Goal: Task Accomplishment & Management: Use online tool/utility

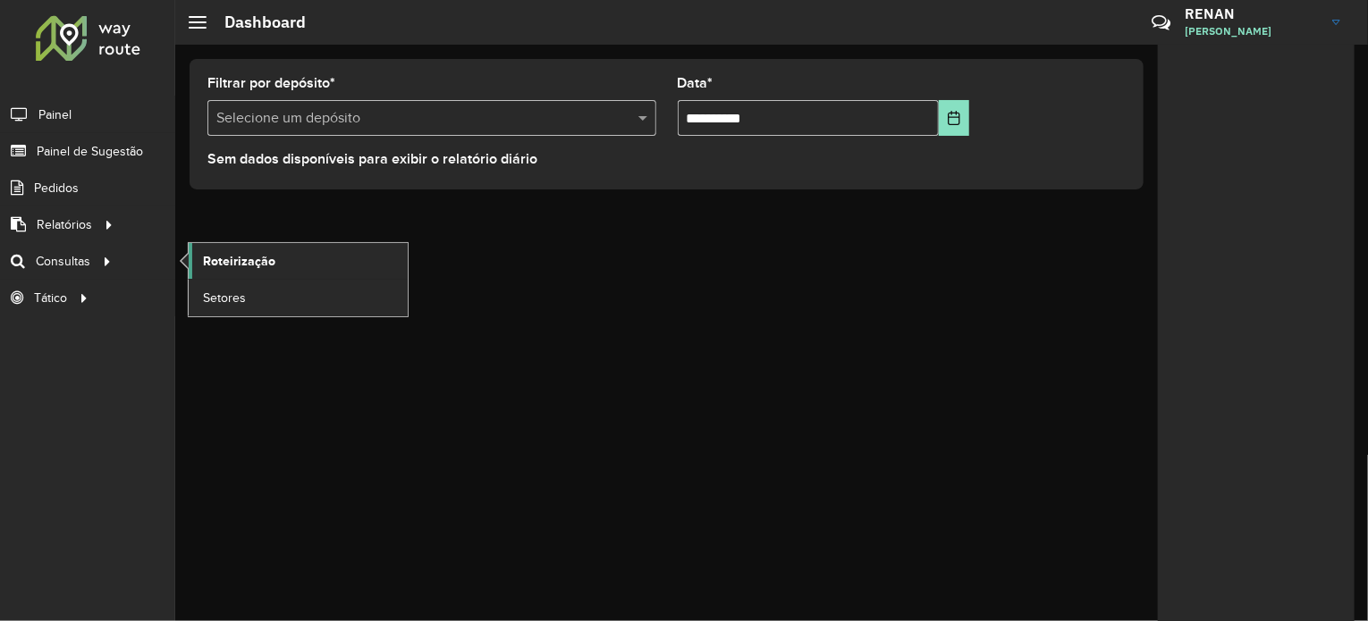
click at [268, 252] on span "Roteirização" at bounding box center [239, 261] width 72 height 19
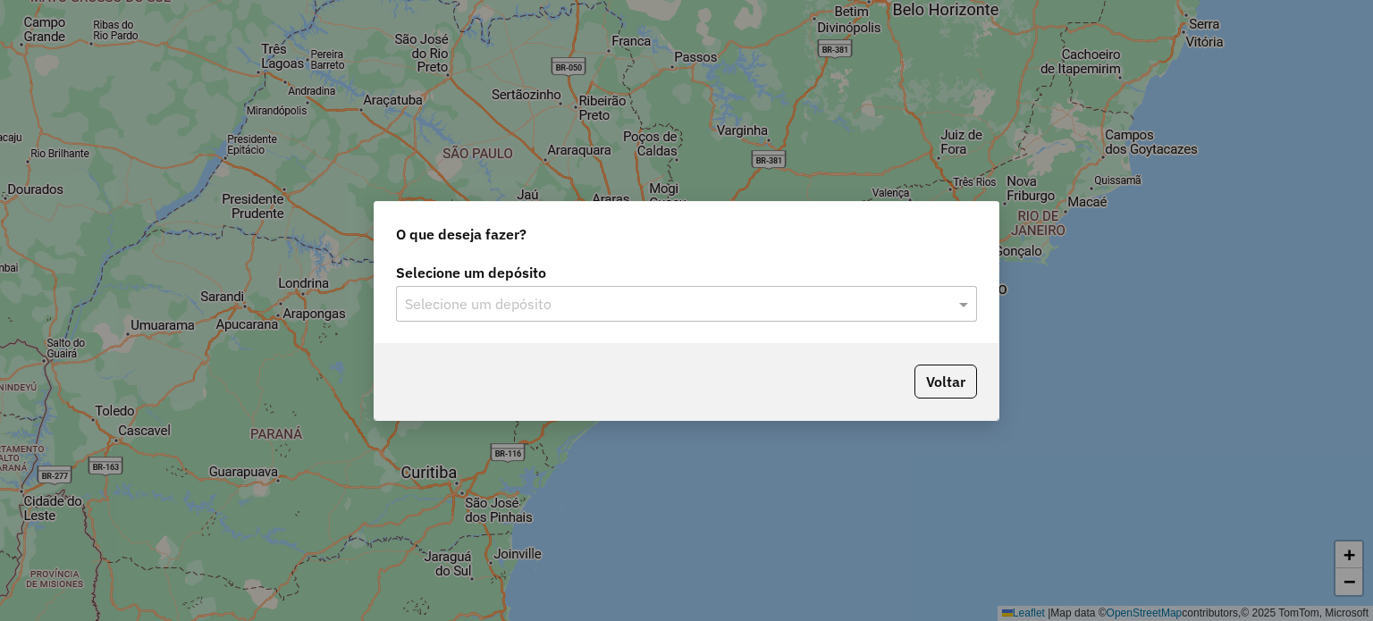
click at [510, 296] on input "text" at bounding box center [668, 304] width 527 height 21
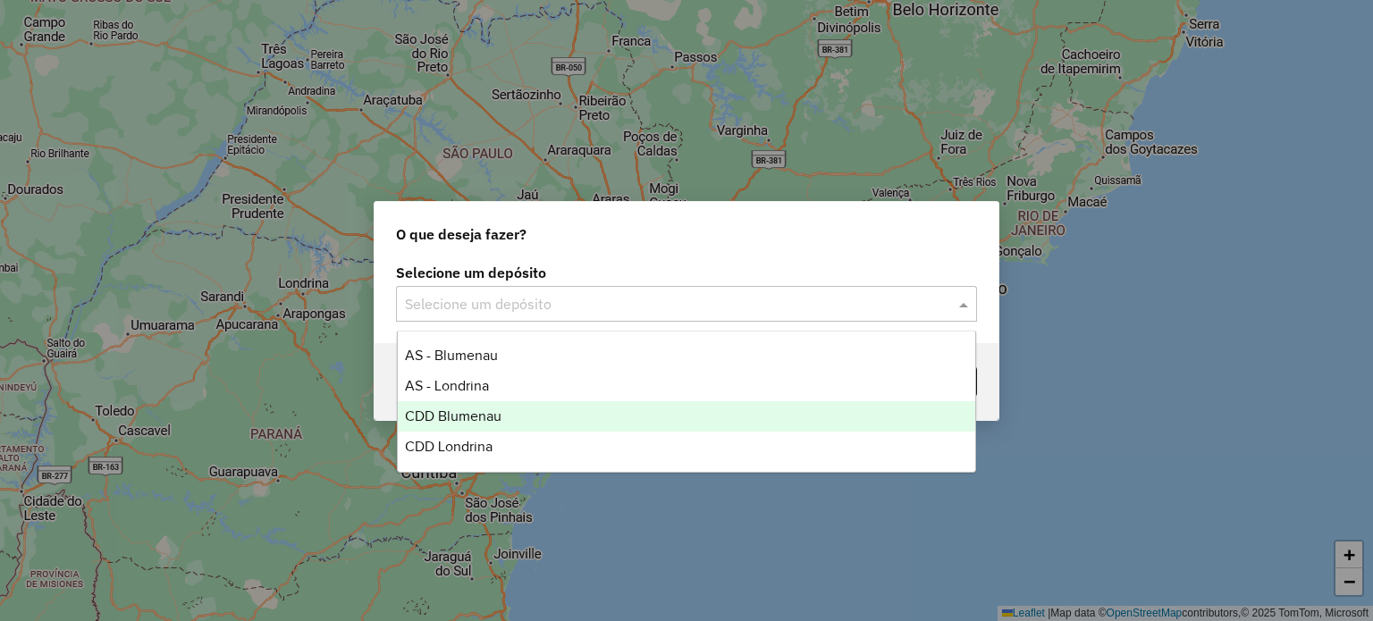
click at [447, 425] on div "CDD Blumenau" at bounding box center [687, 416] width 578 height 30
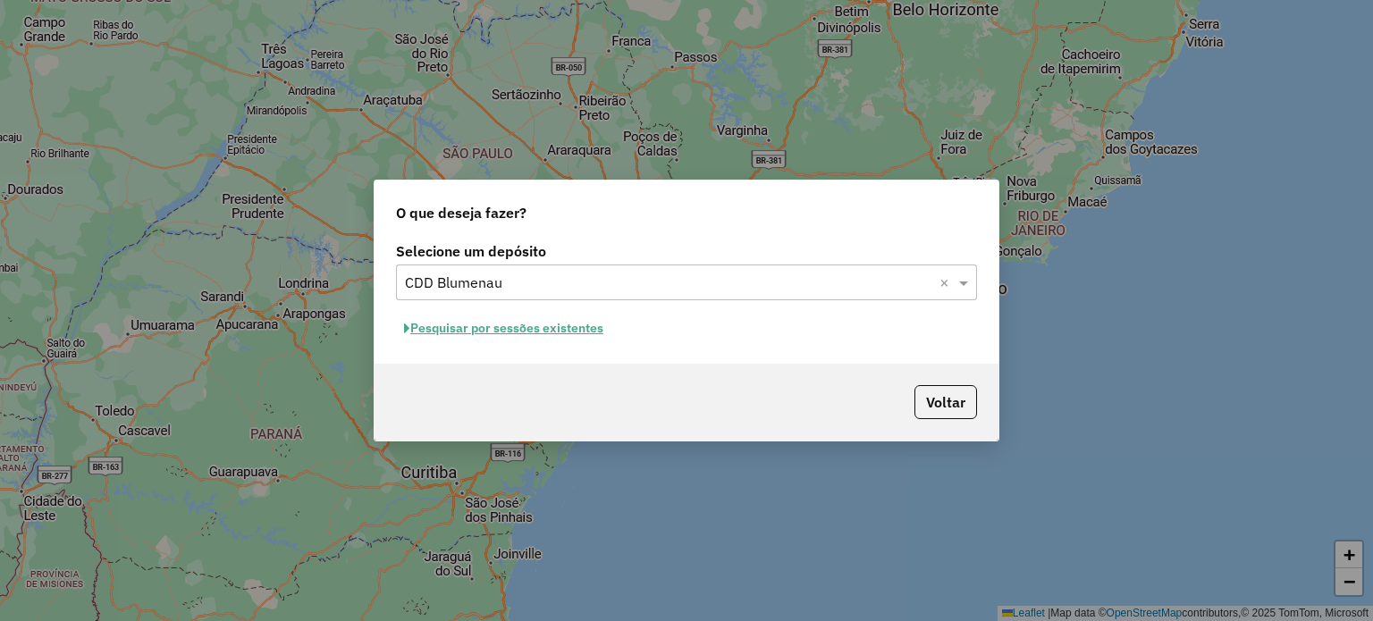
click at [577, 335] on button "Pesquisar por sessões existentes" at bounding box center [503, 329] width 215 height 28
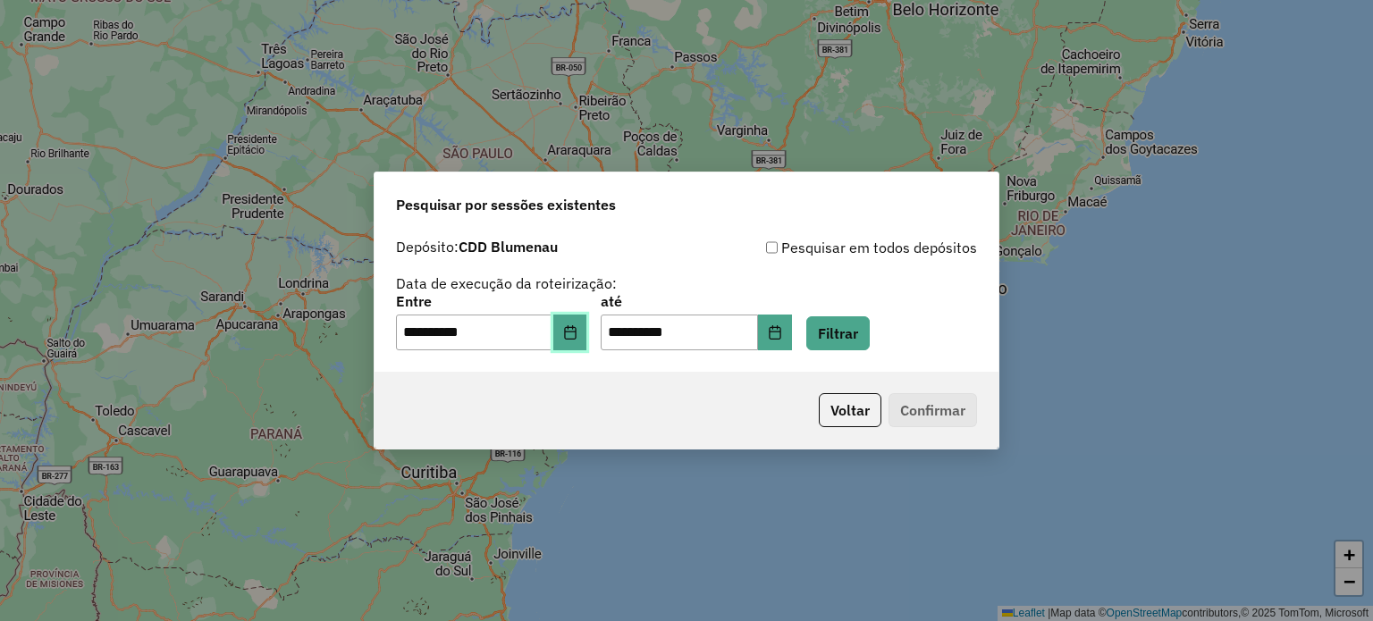
click at [577, 333] on icon "Choose Date" at bounding box center [570, 332] width 14 height 14
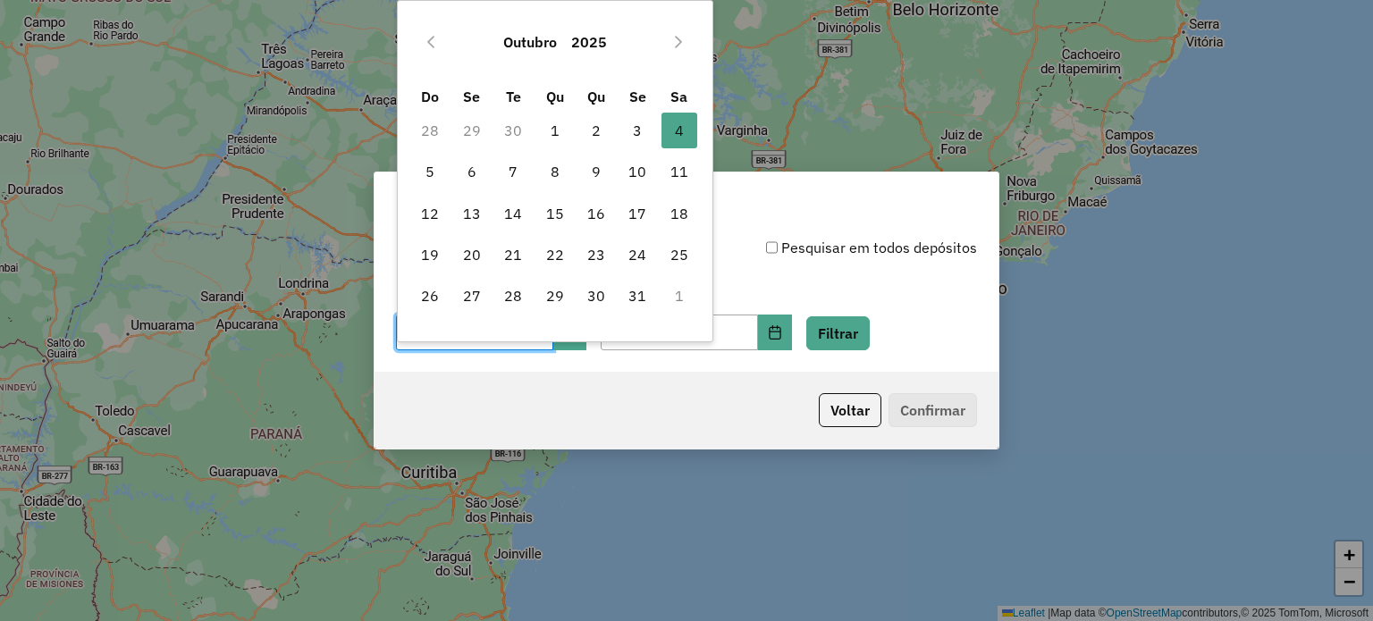
click at [591, 362] on div "**********" at bounding box center [687, 301] width 624 height 142
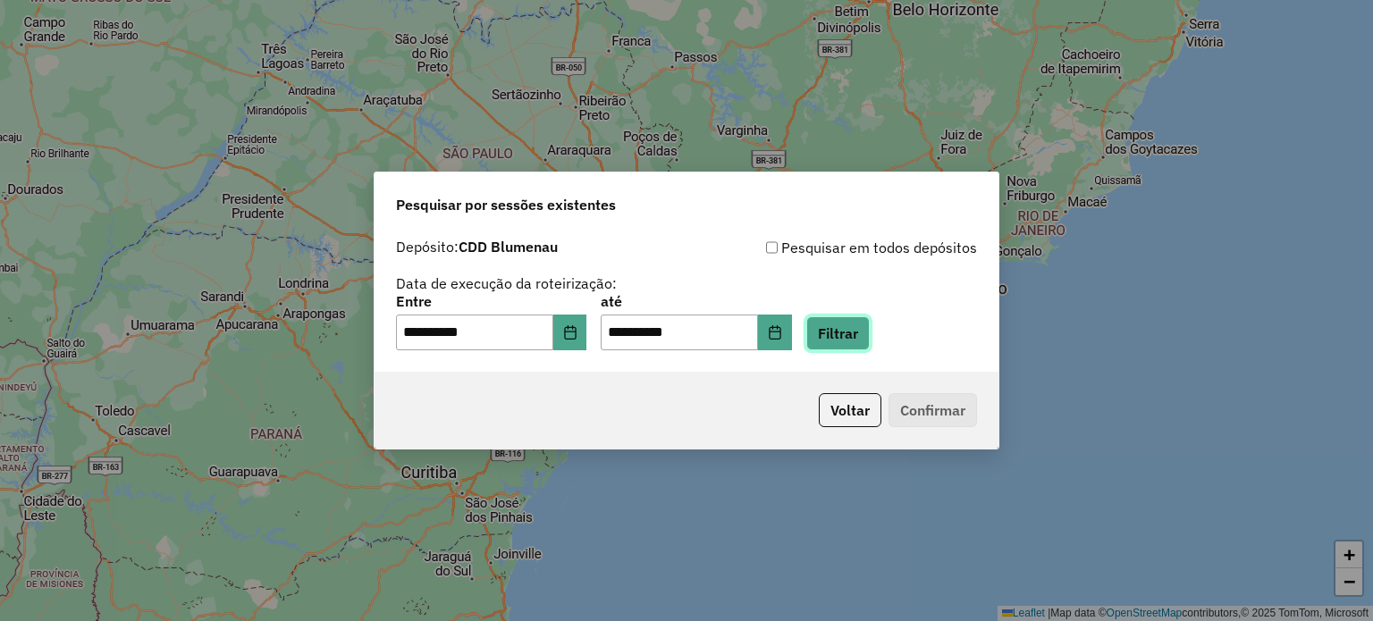
click at [842, 324] on button "Filtrar" at bounding box center [837, 333] width 63 height 34
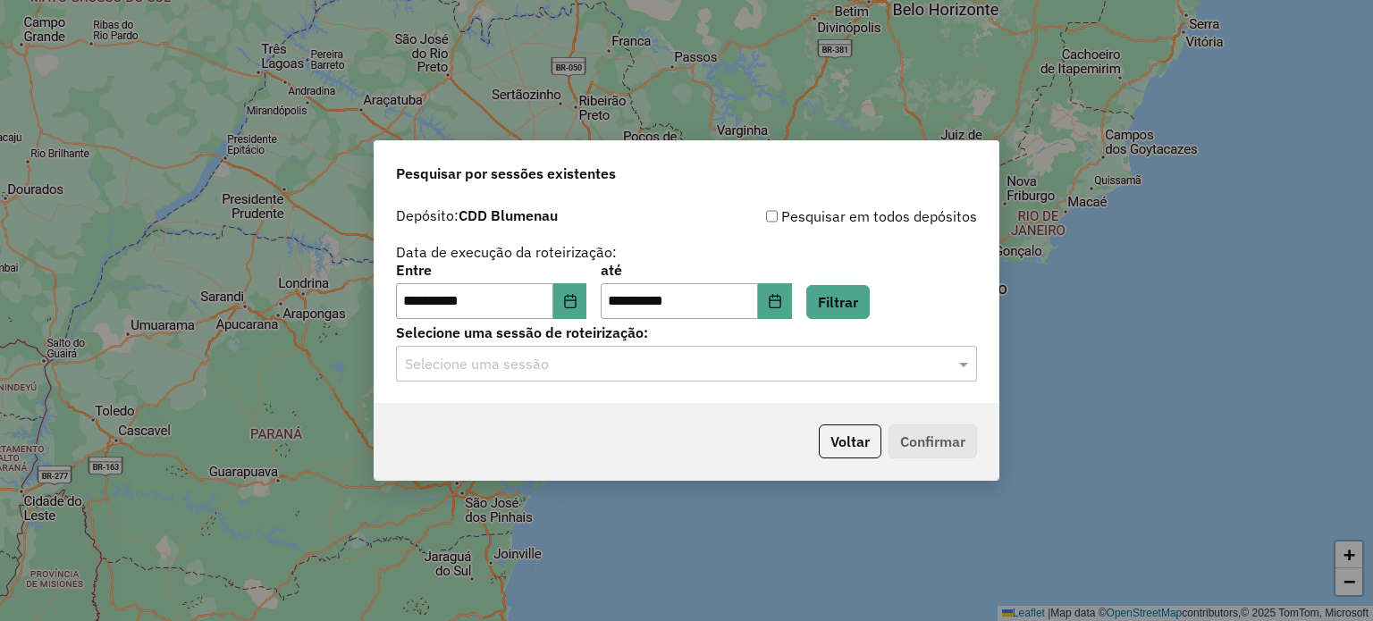
click at [558, 393] on div "**********" at bounding box center [687, 300] width 624 height 205
click at [555, 376] on div "Selecione uma sessão" at bounding box center [686, 364] width 581 height 36
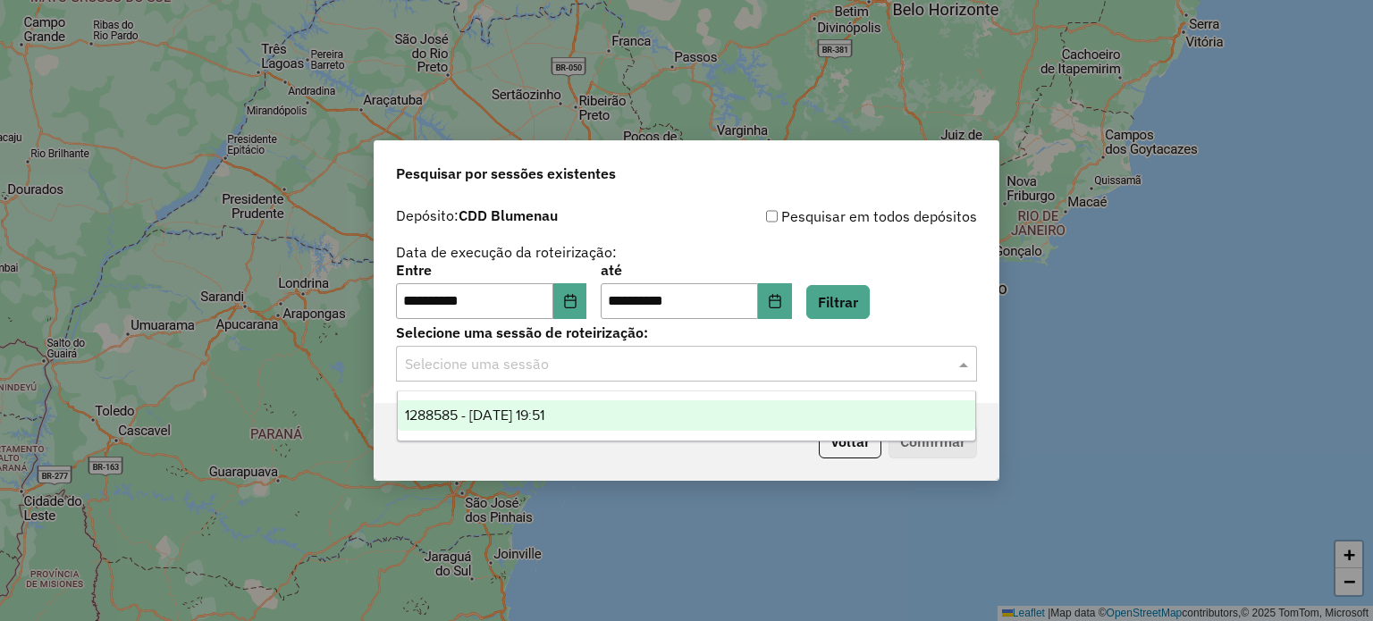
click at [534, 417] on span "1288585 - [DATE] 19:51" at bounding box center [474, 415] width 139 height 15
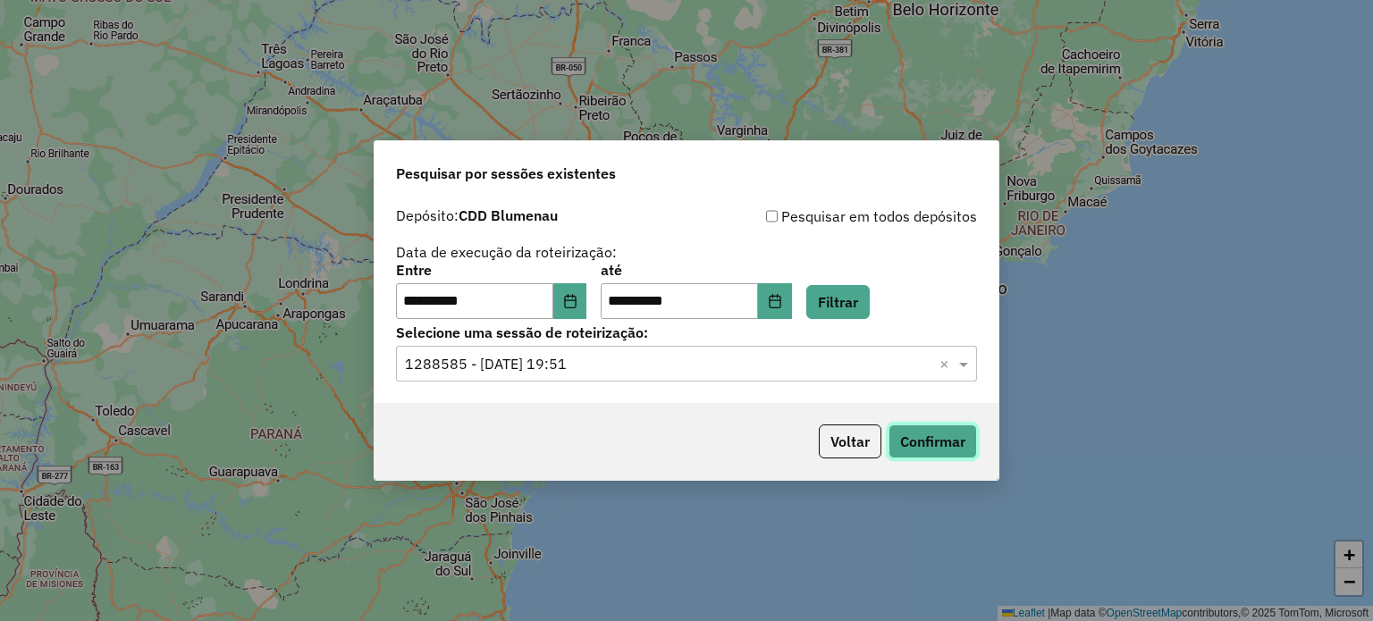
click at [902, 439] on button "Confirmar" at bounding box center [932, 442] width 88 height 34
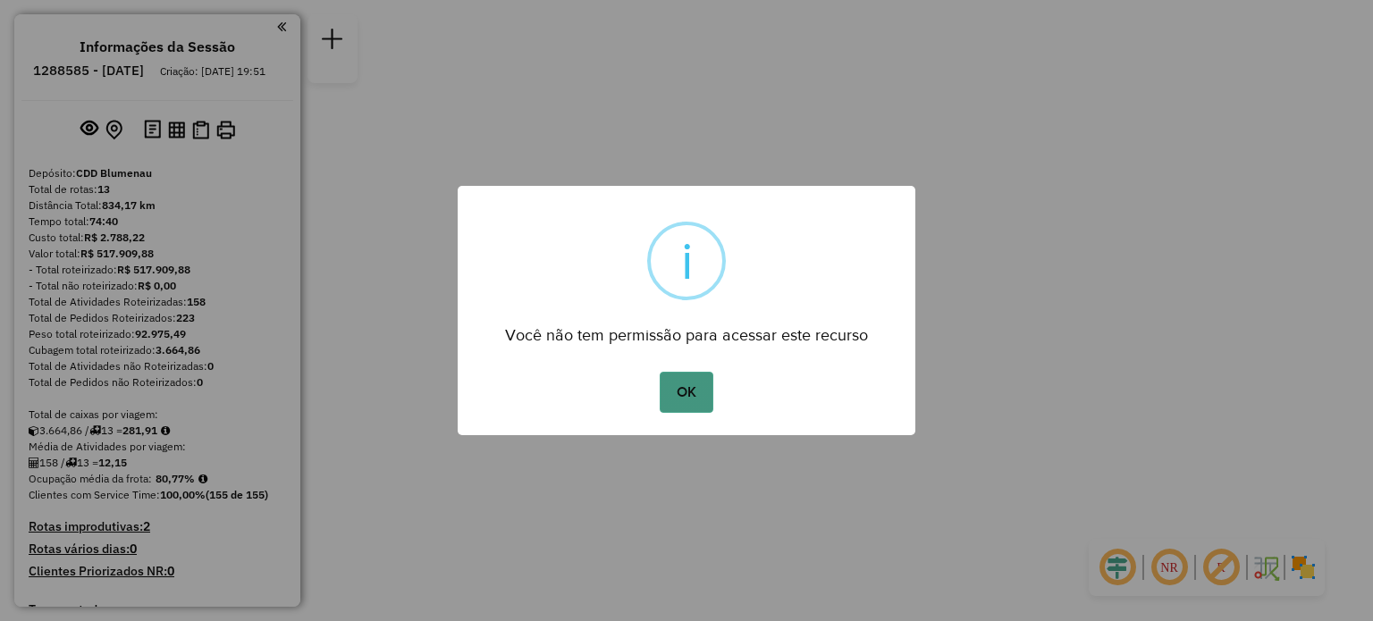
click at [697, 396] on button "OK" at bounding box center [686, 392] width 53 height 41
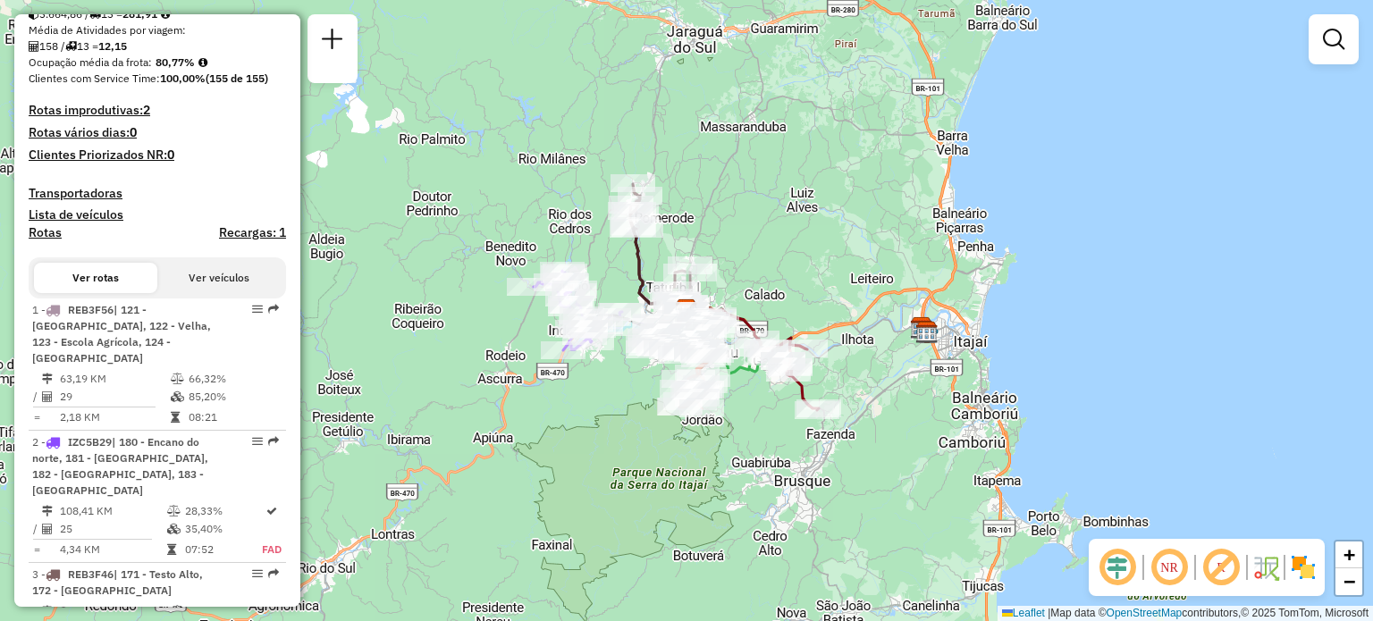
scroll to position [447, 0]
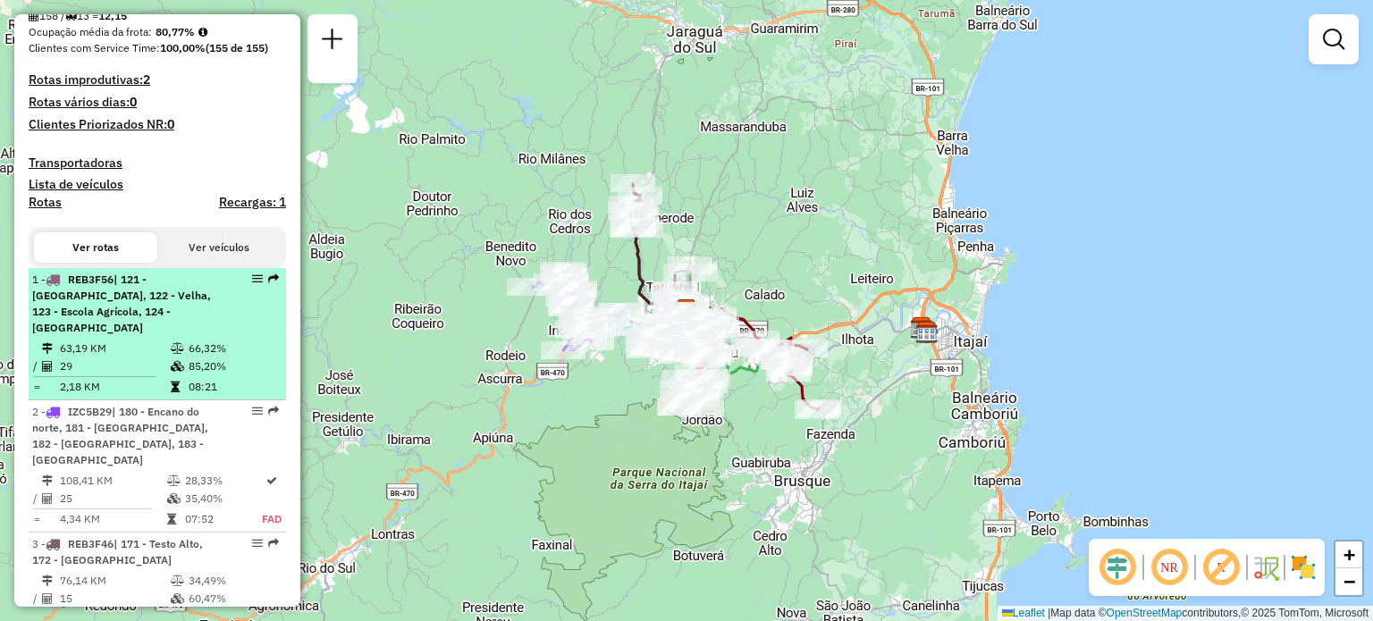
click at [197, 321] on div "1 - REB3F56 | 121 - [GEOGRAPHIC_DATA], 122 - Velha, 123 - Escola Agrícola, 124 …" at bounding box center [126, 304] width 189 height 64
select select "**********"
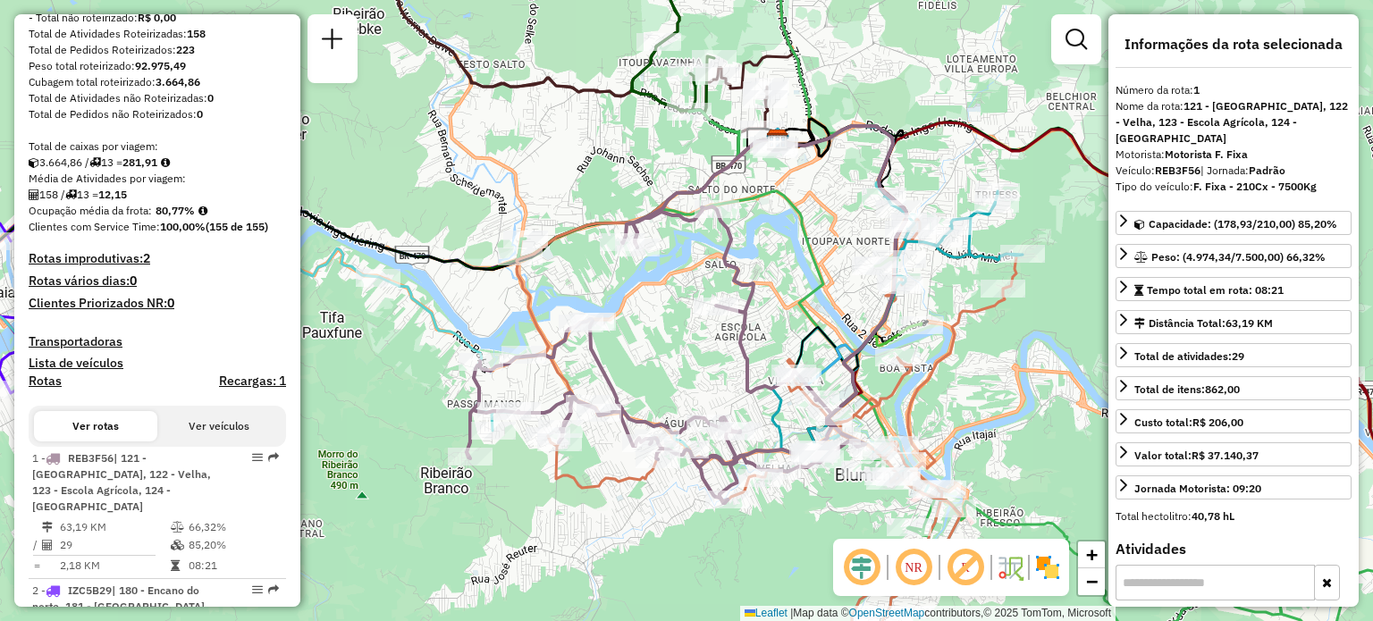
scroll to position [358, 0]
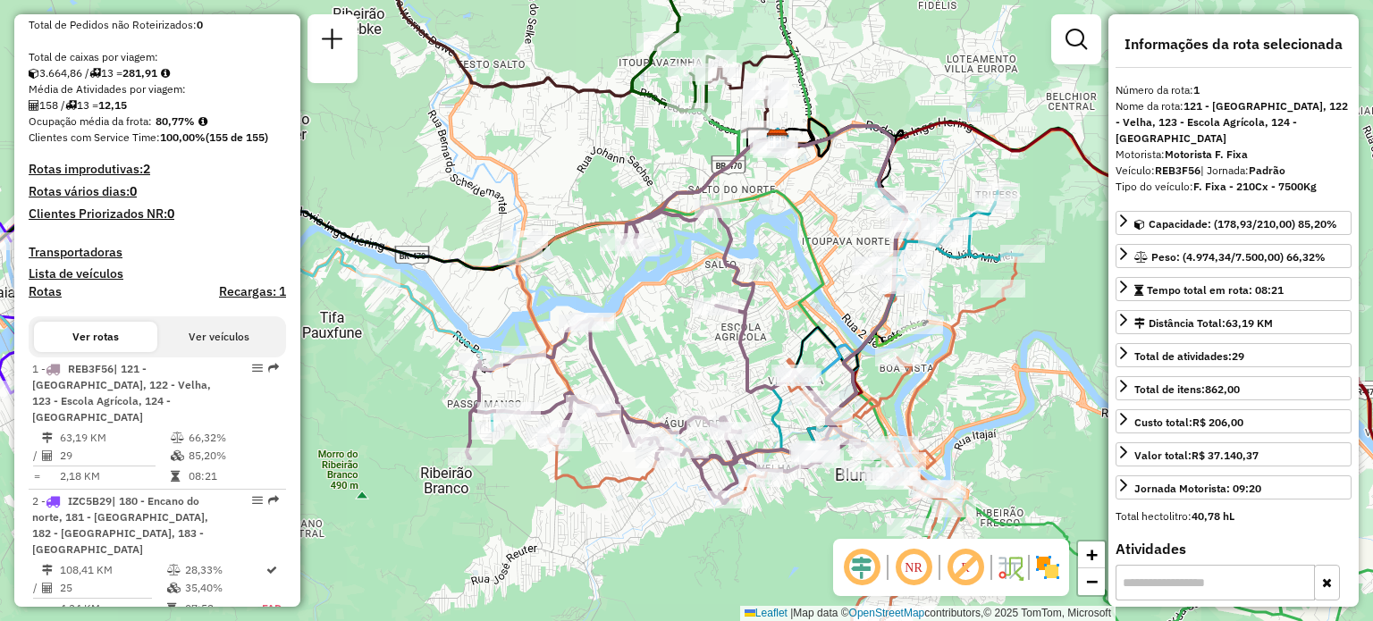
click at [207, 352] on button "Ver veículos" at bounding box center [218, 337] width 123 height 30
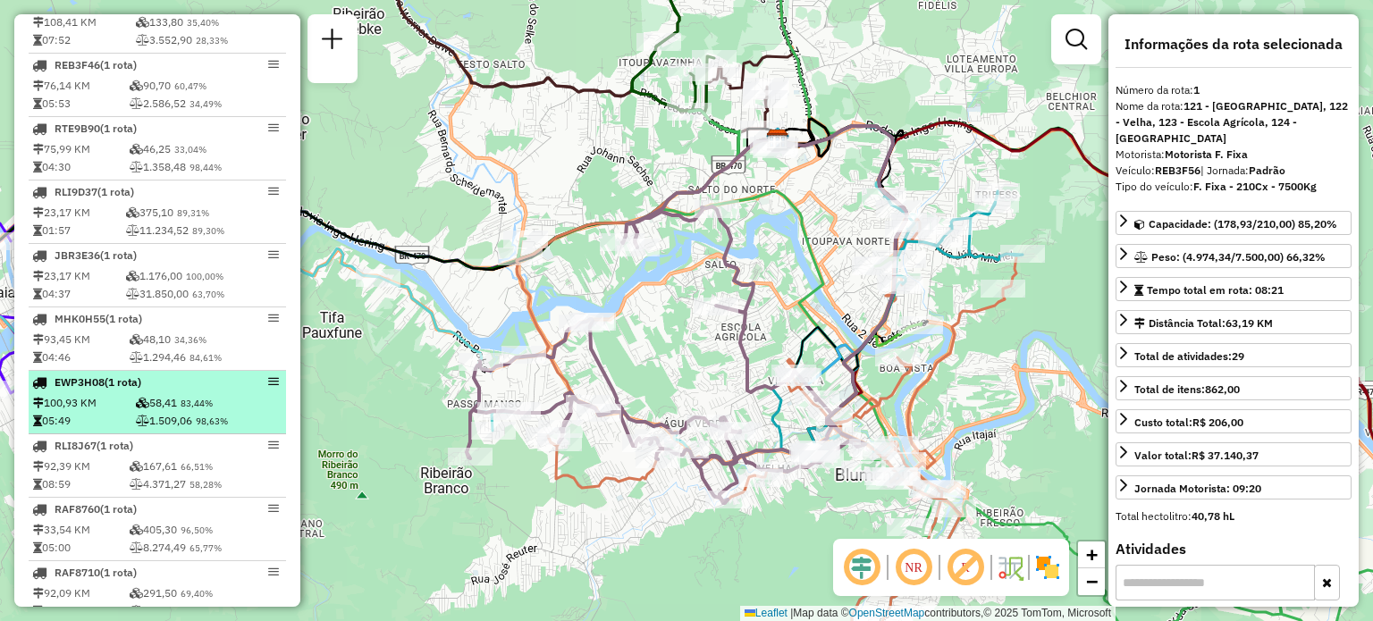
scroll to position [894, 0]
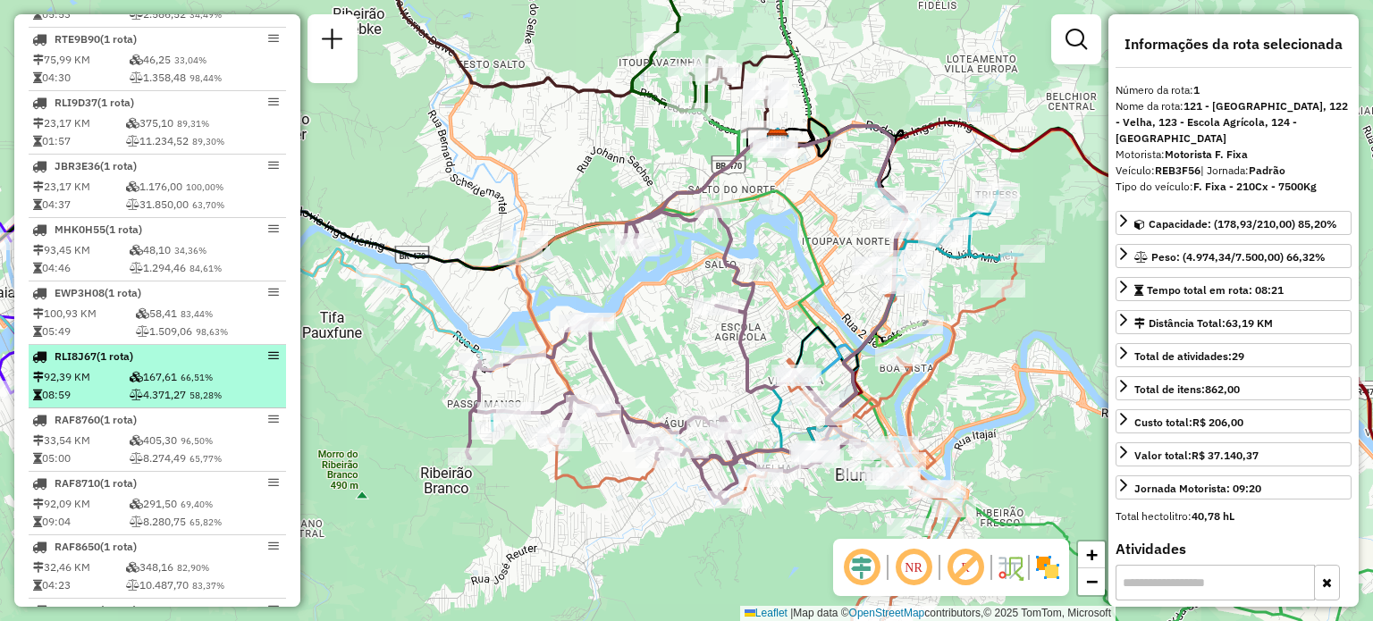
click at [186, 404] on td "4.371,27 58,28%" at bounding box center [206, 395] width 154 height 18
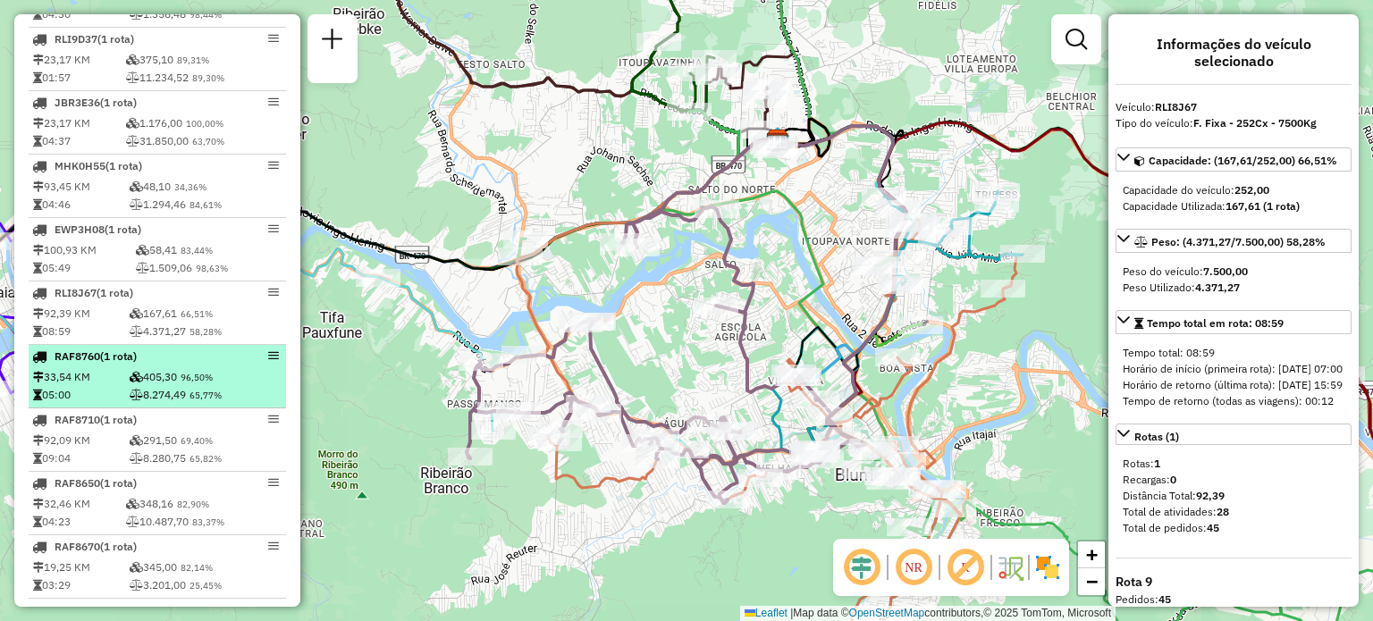
scroll to position [983, 0]
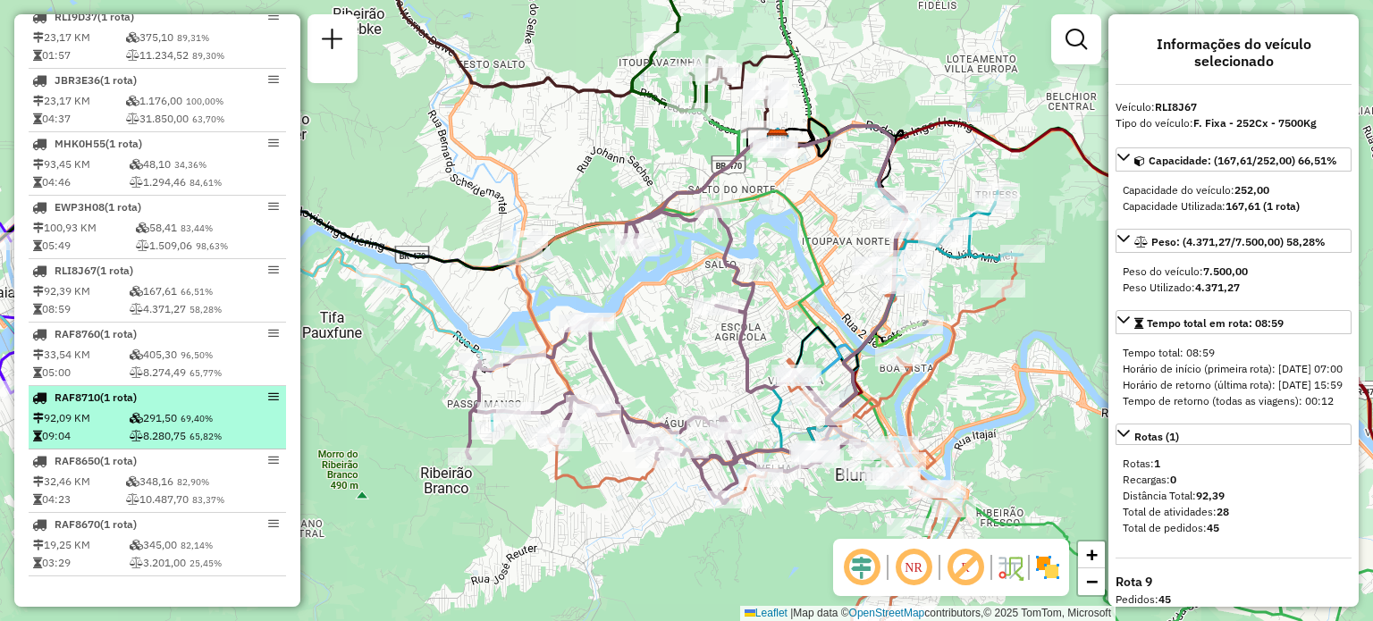
click at [189, 425] on span "69,40%" at bounding box center [197, 419] width 32 height 12
click at [92, 404] on span "RAF8710" at bounding box center [78, 397] width 46 height 13
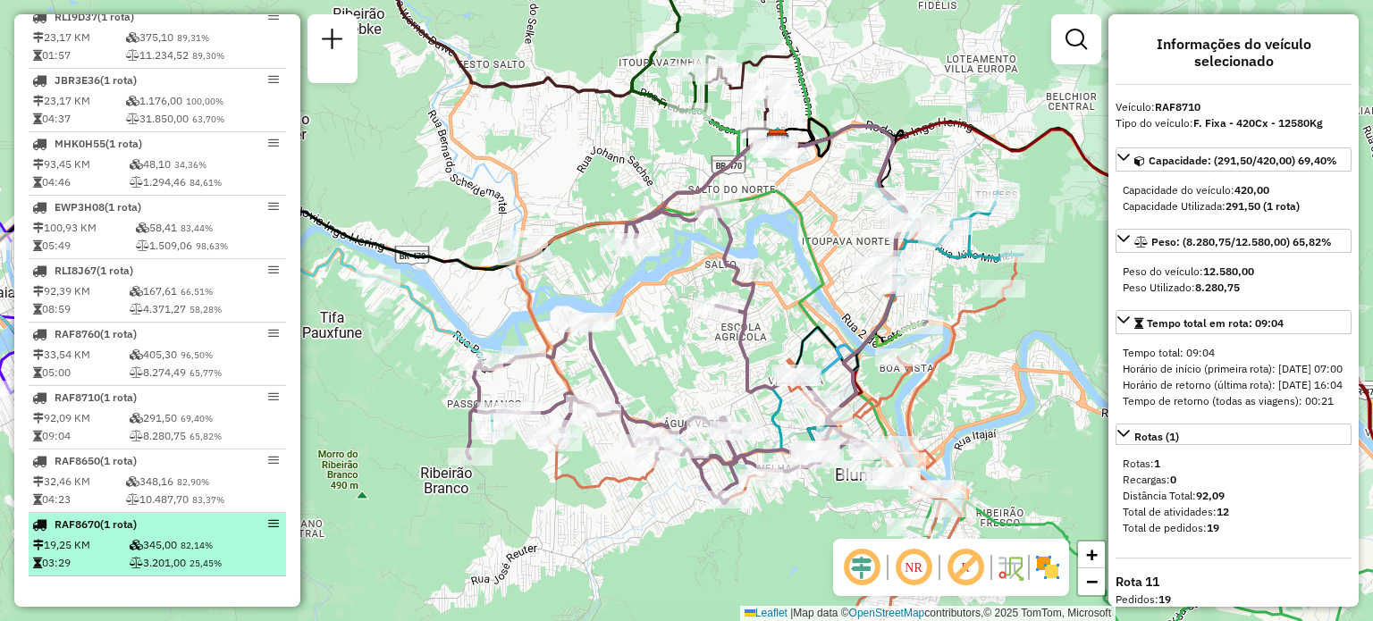
scroll to position [993, 0]
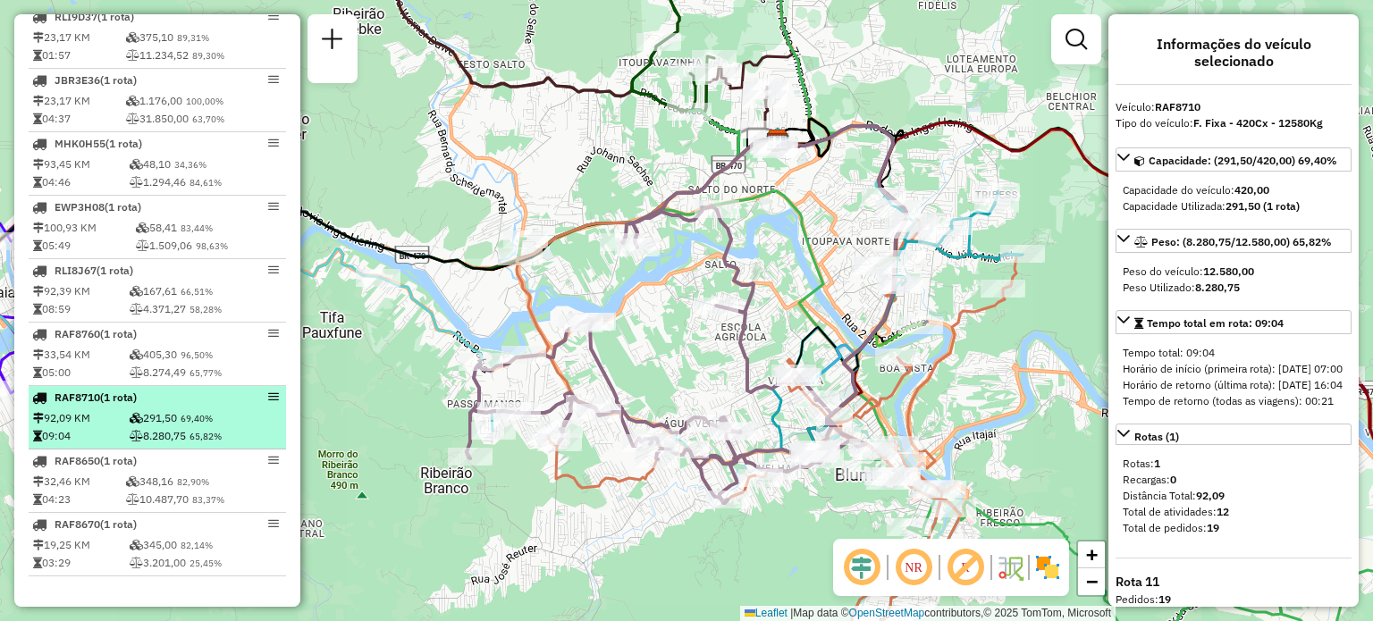
click at [123, 414] on td "92,09 KM" at bounding box center [80, 418] width 97 height 18
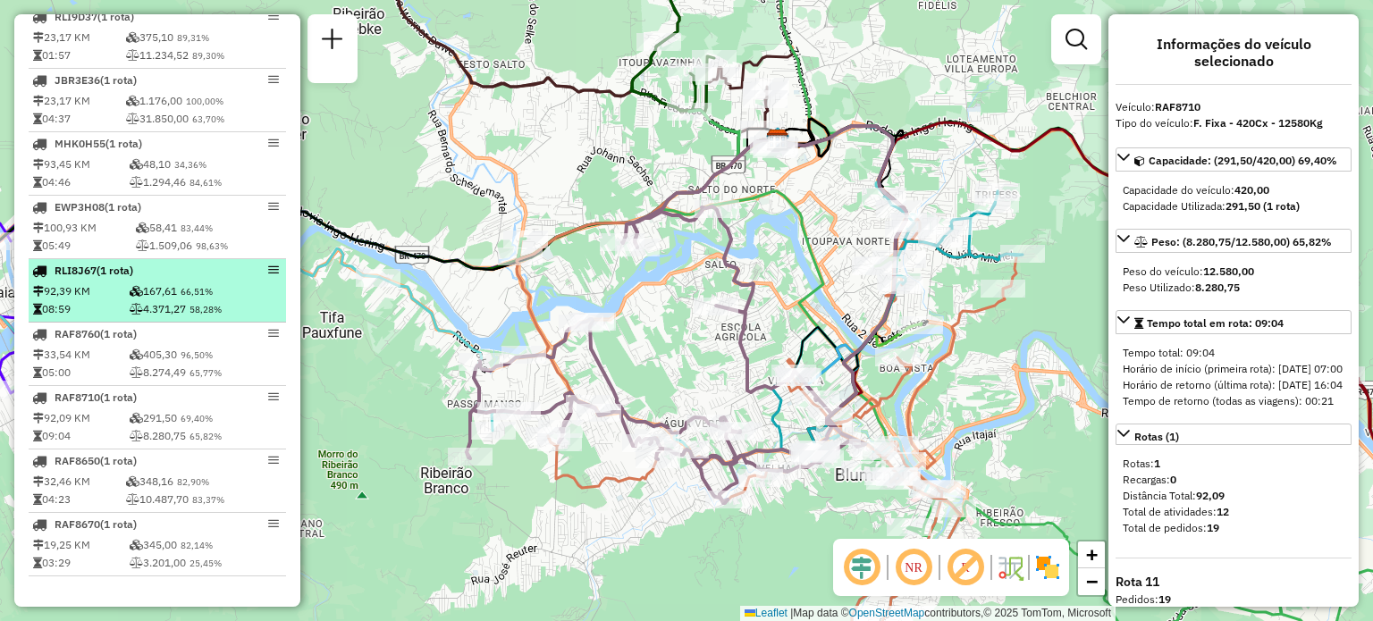
click at [139, 297] on td "167,61 66,51%" at bounding box center [206, 291] width 154 height 18
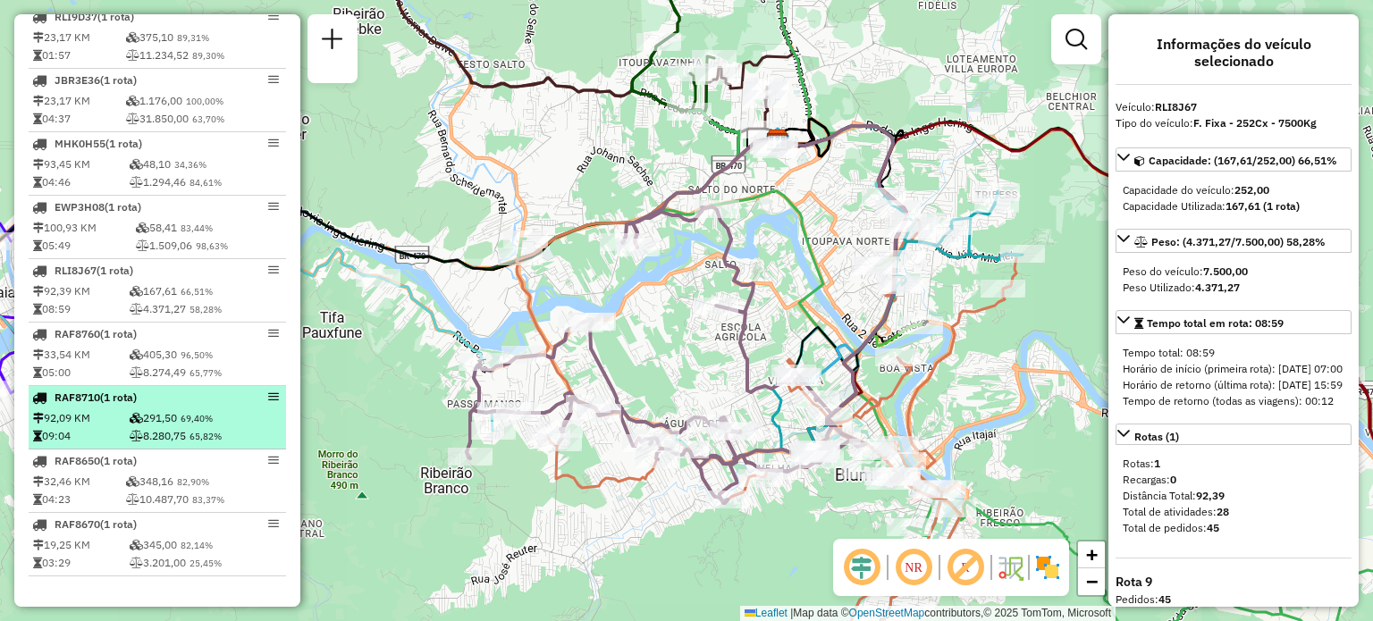
click at [149, 412] on td "291,50 69,40%" at bounding box center [206, 418] width 154 height 18
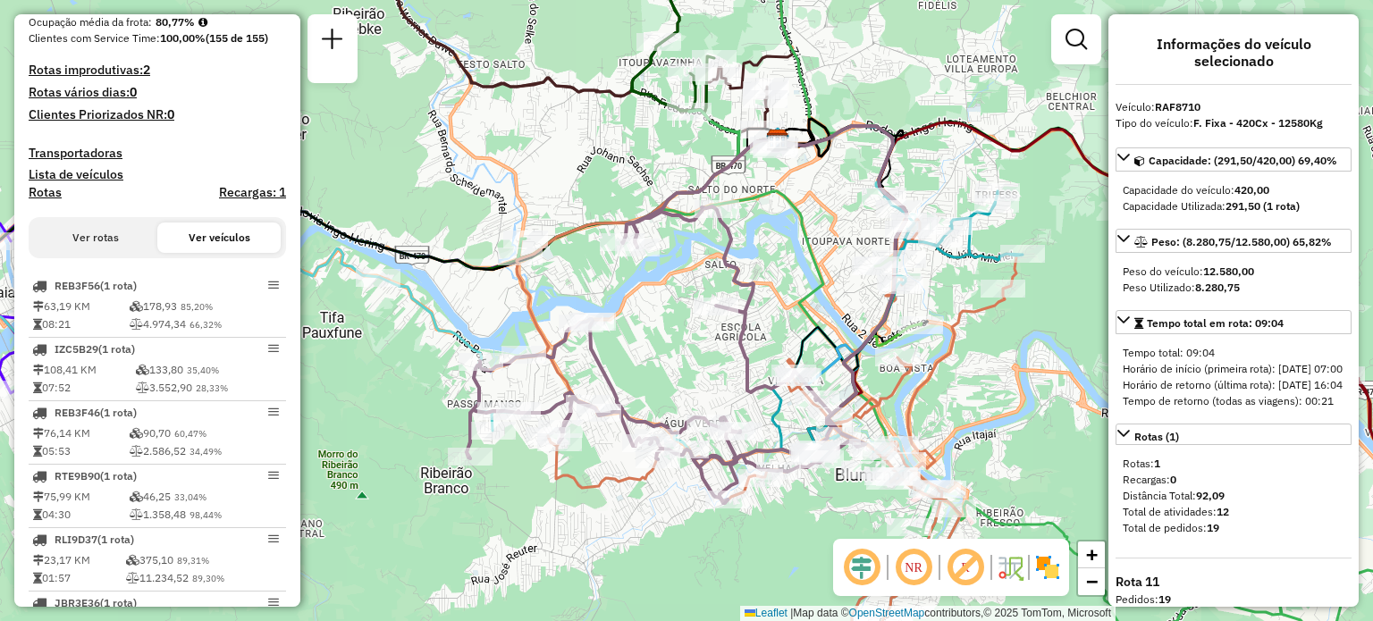
scroll to position [367, 0]
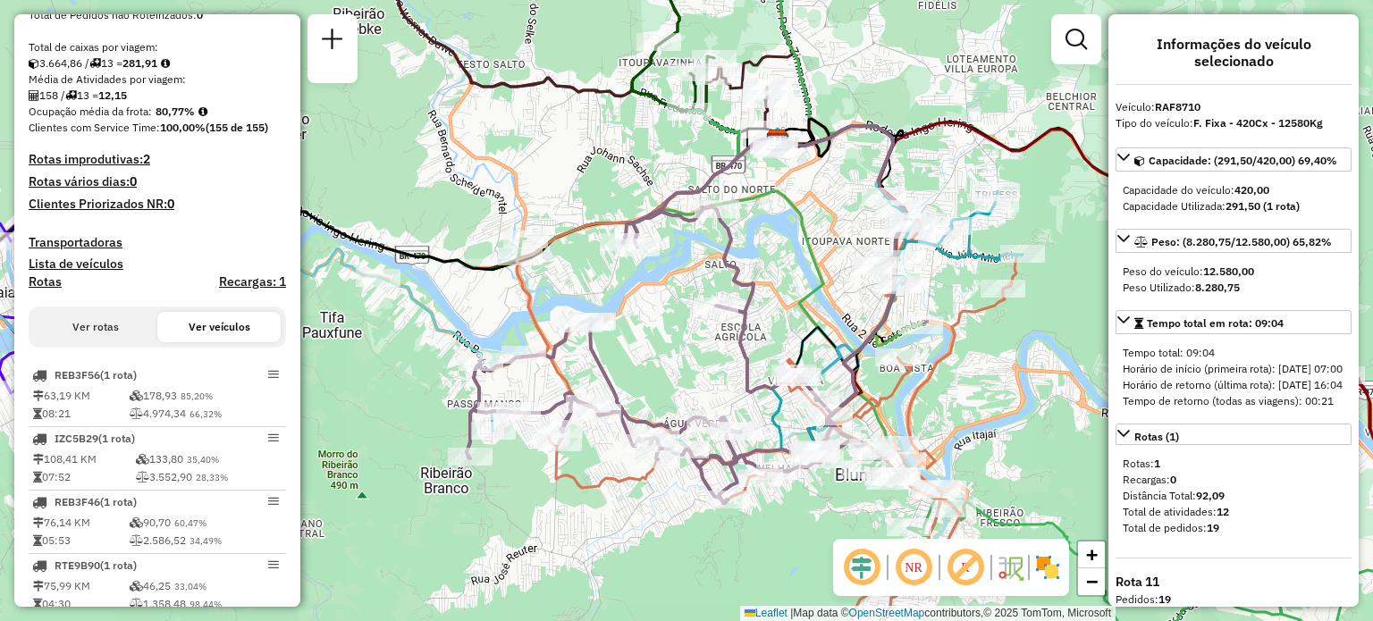
click at [137, 333] on button "Ver rotas" at bounding box center [95, 327] width 123 height 30
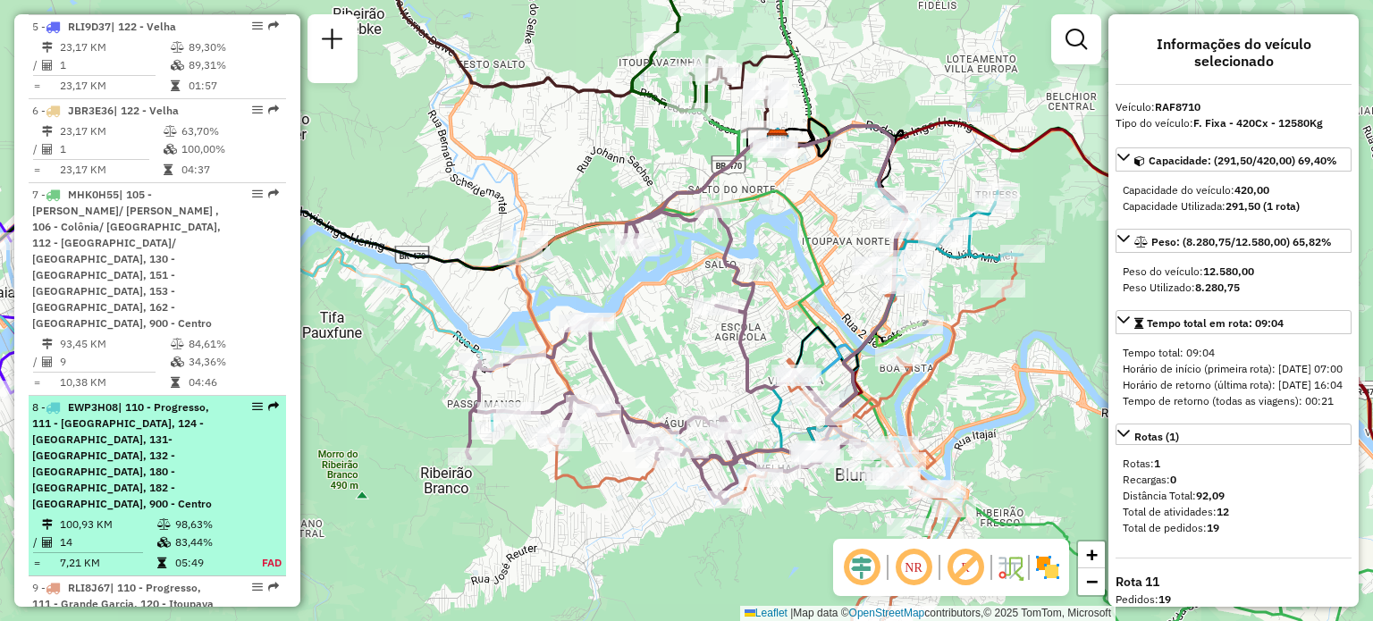
scroll to position [1440, 0]
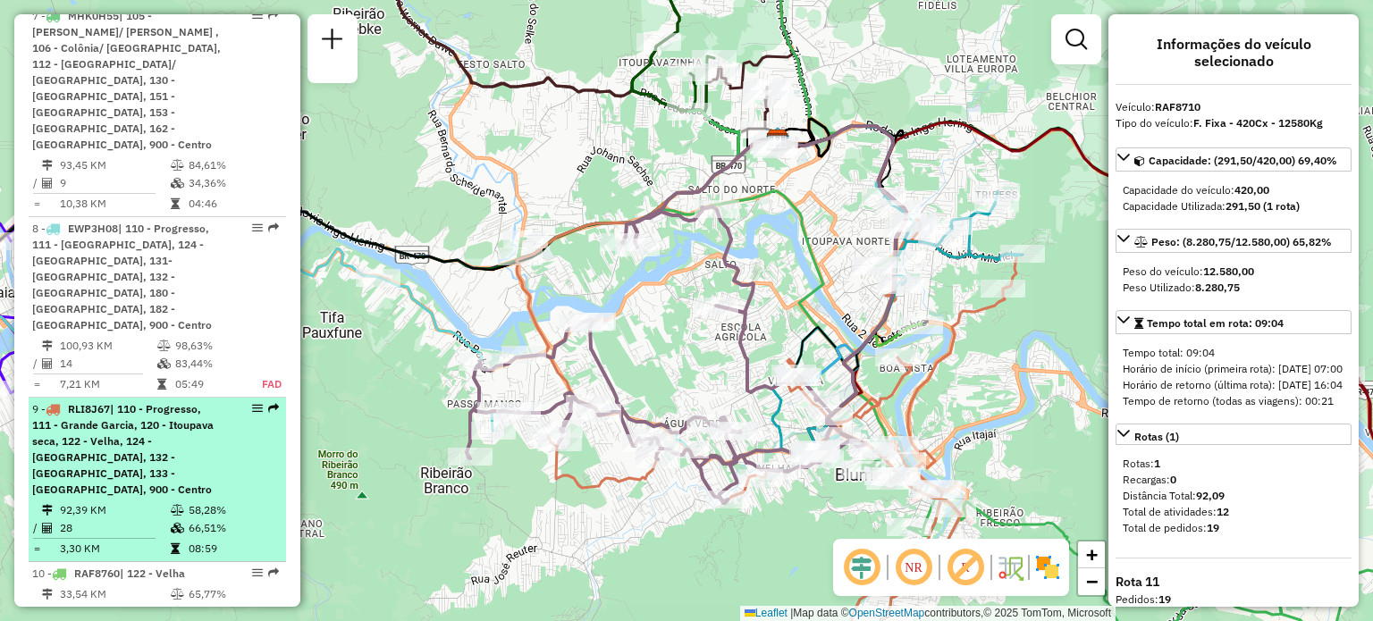
click at [172, 501] on td at bounding box center [179, 510] width 18 height 18
select select "**********"
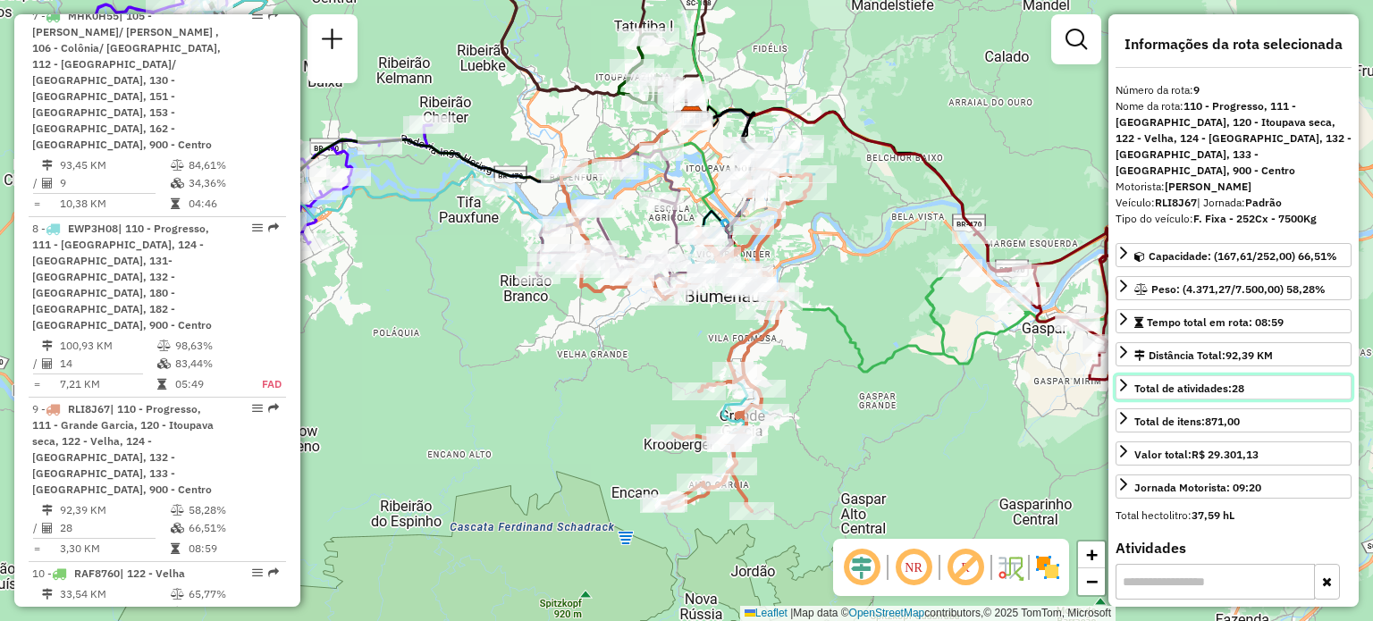
click at [1166, 382] on span "Total de atividades: 28" at bounding box center [1189, 388] width 110 height 13
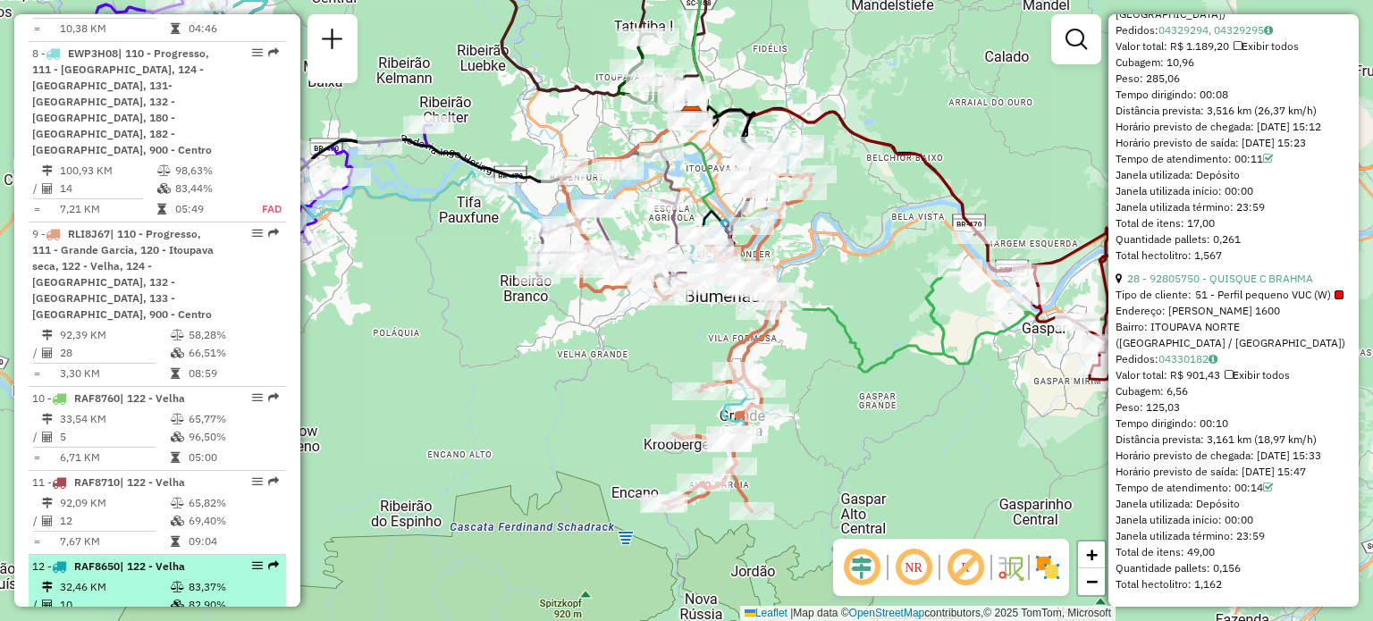
scroll to position [1619, 0]
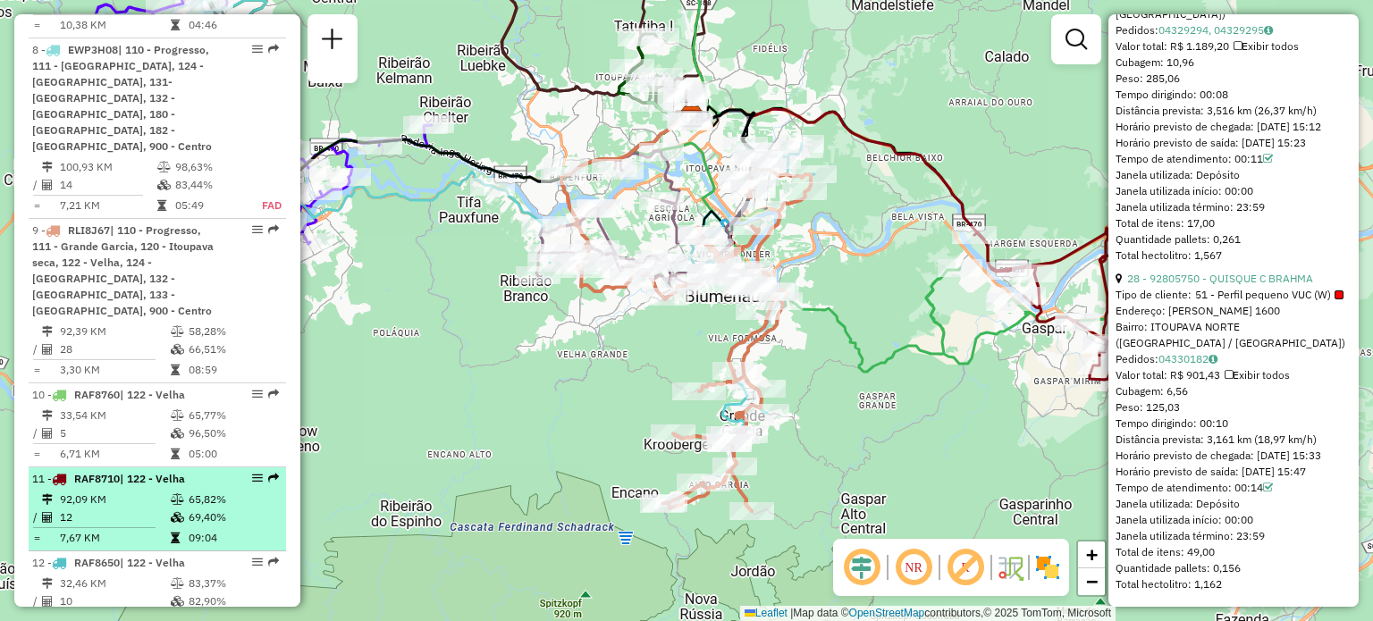
click at [213, 509] on td "69,40%" at bounding box center [233, 518] width 90 height 18
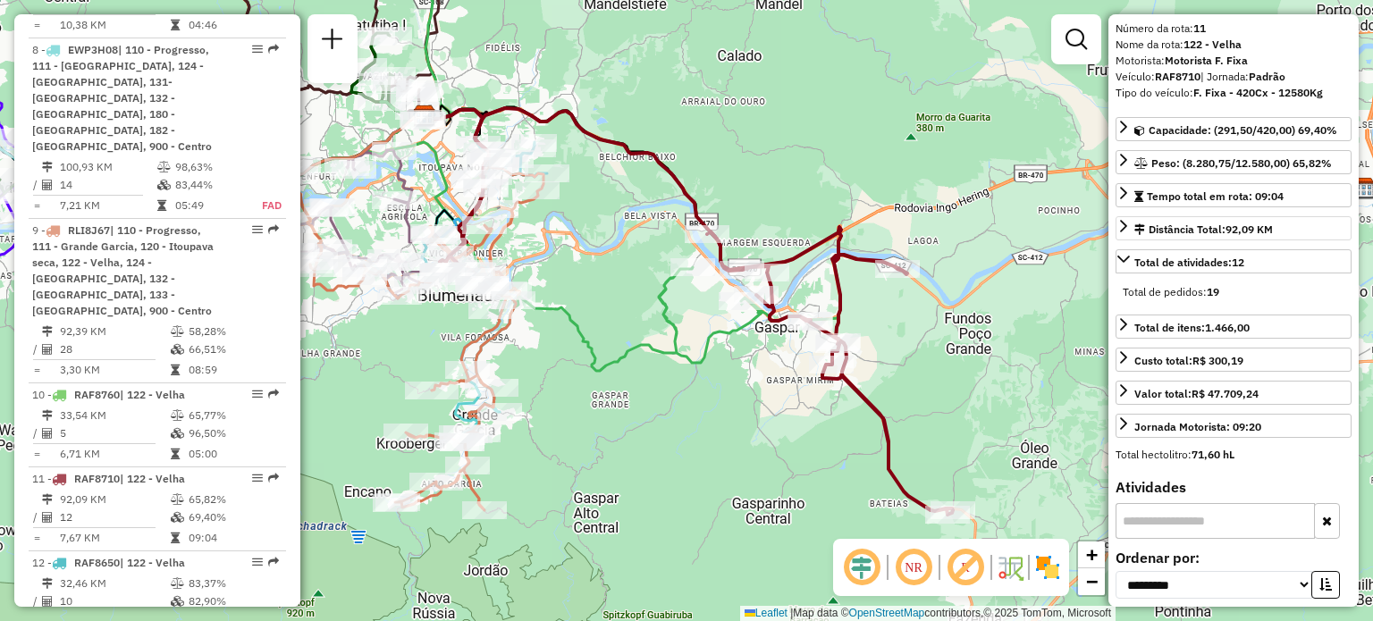
scroll to position [89, 0]
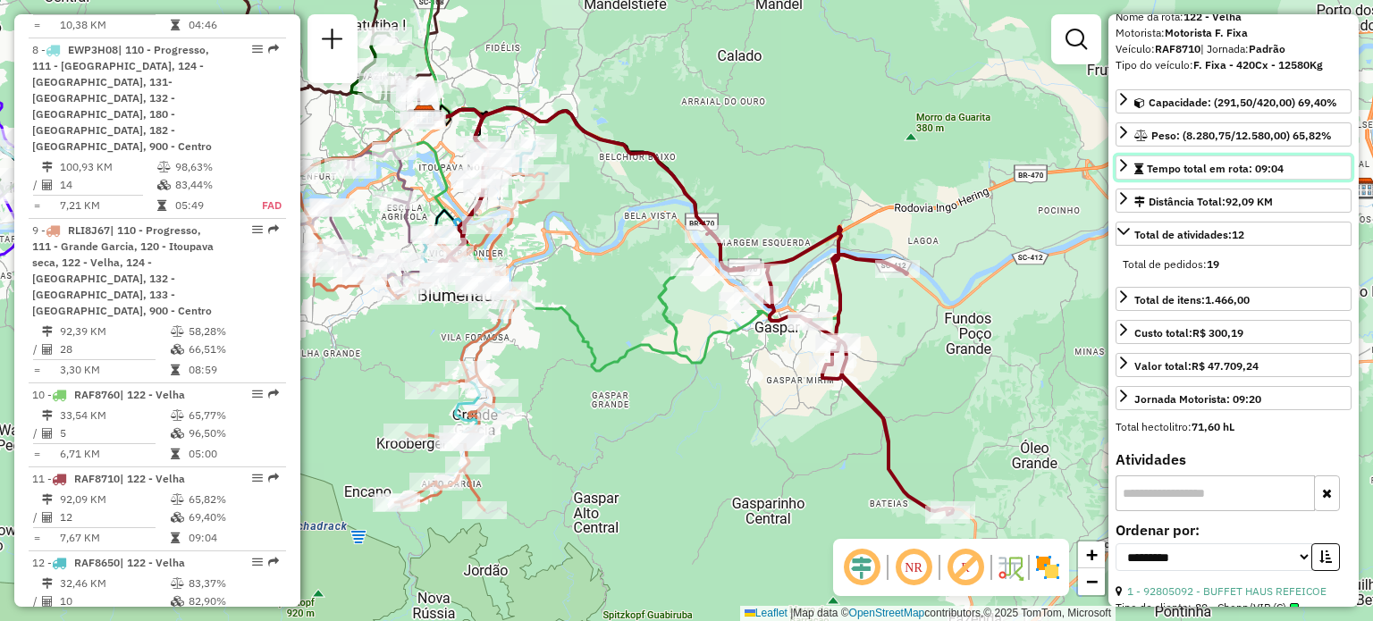
click at [1238, 175] on div "Tempo total em rota: 09:04" at bounding box center [1208, 169] width 149 height 16
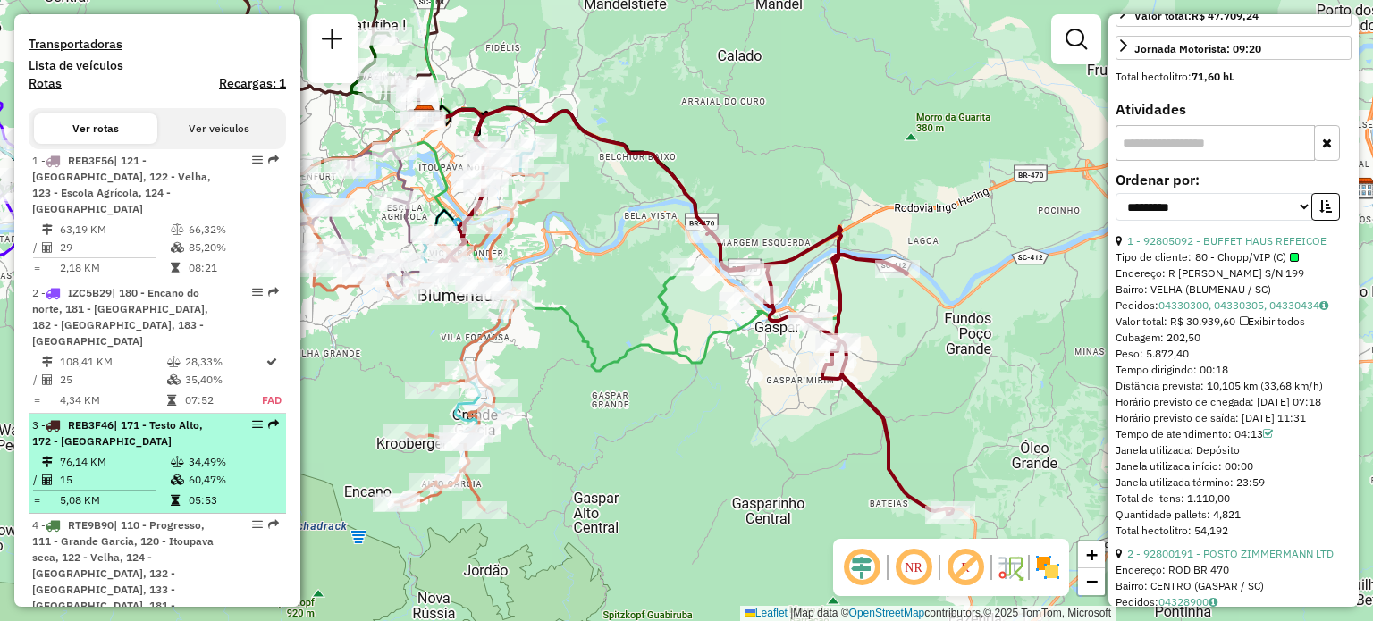
scroll to position [367, 0]
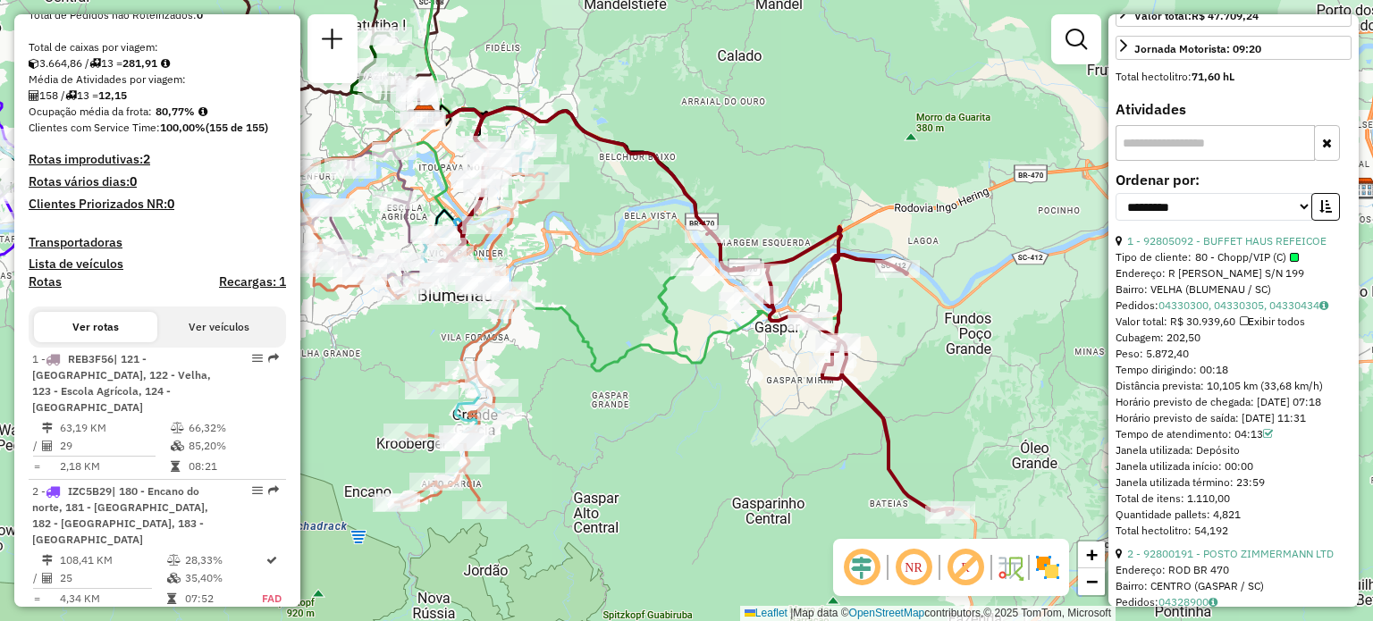
click at [207, 342] on button "Ver veículos" at bounding box center [218, 327] width 123 height 30
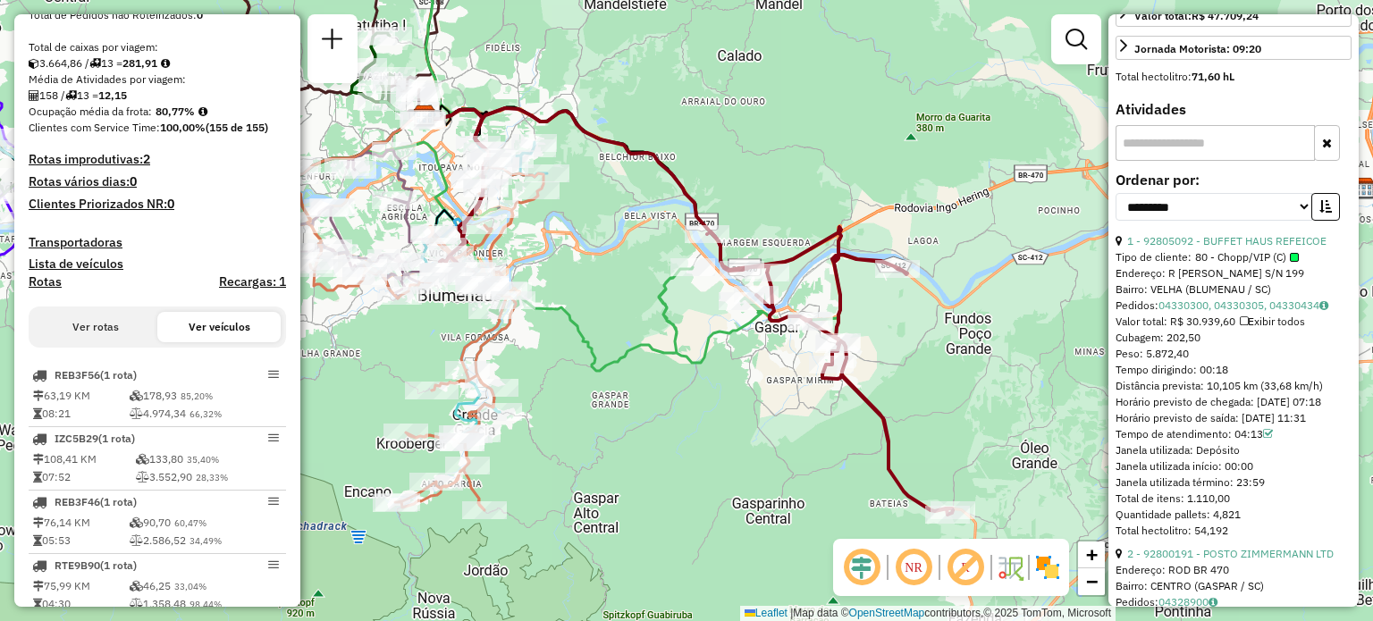
click at [93, 341] on button "Ver rotas" at bounding box center [95, 327] width 123 height 30
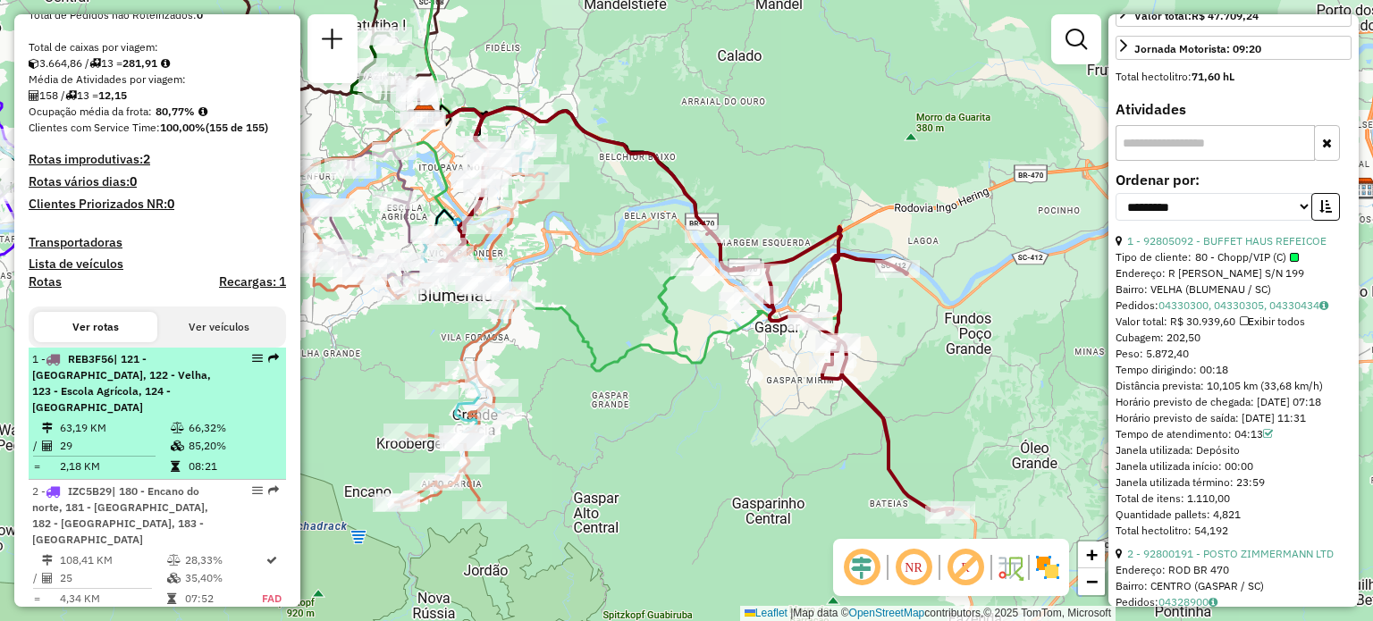
click at [169, 389] on span "| 121 - Agua verde, 122 - Velha, 123 - Escola Agrícola, 124 - Passo Manso" at bounding box center [121, 383] width 179 height 62
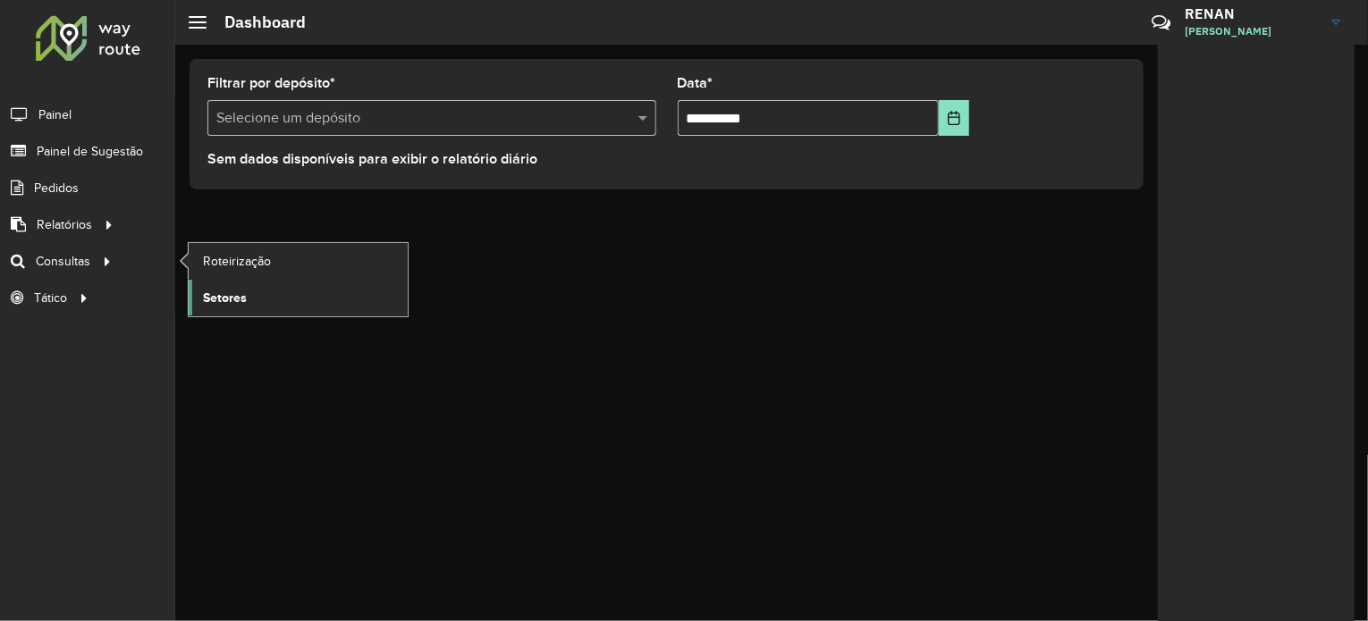
click at [249, 291] on link "Setores" at bounding box center [298, 298] width 219 height 36
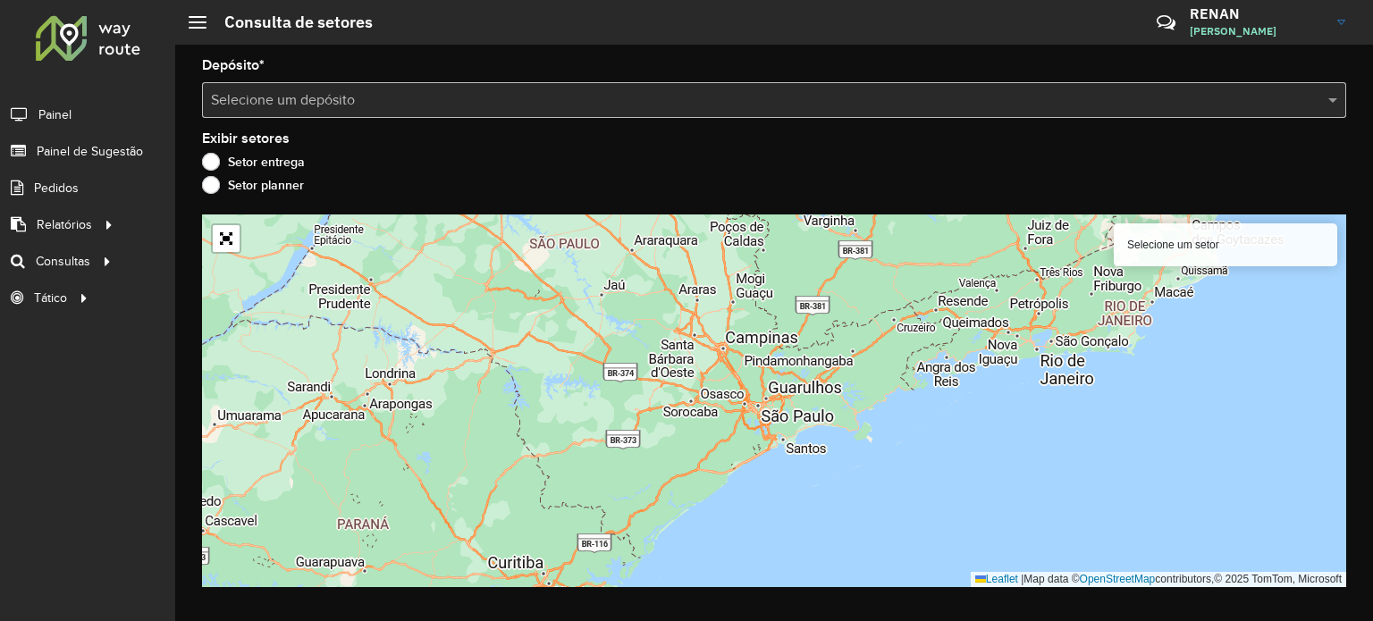
click at [363, 98] on input "text" at bounding box center [756, 100] width 1090 height 21
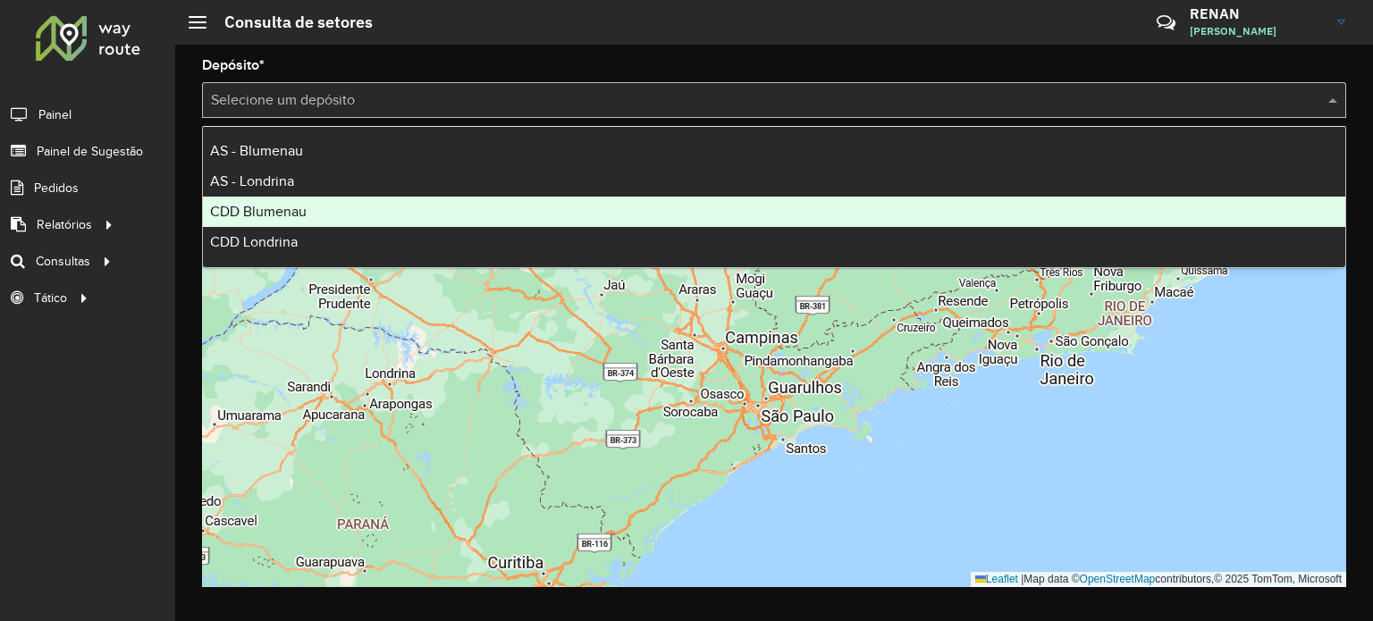
click at [307, 206] on div "CDD Blumenau" at bounding box center [774, 212] width 1142 height 30
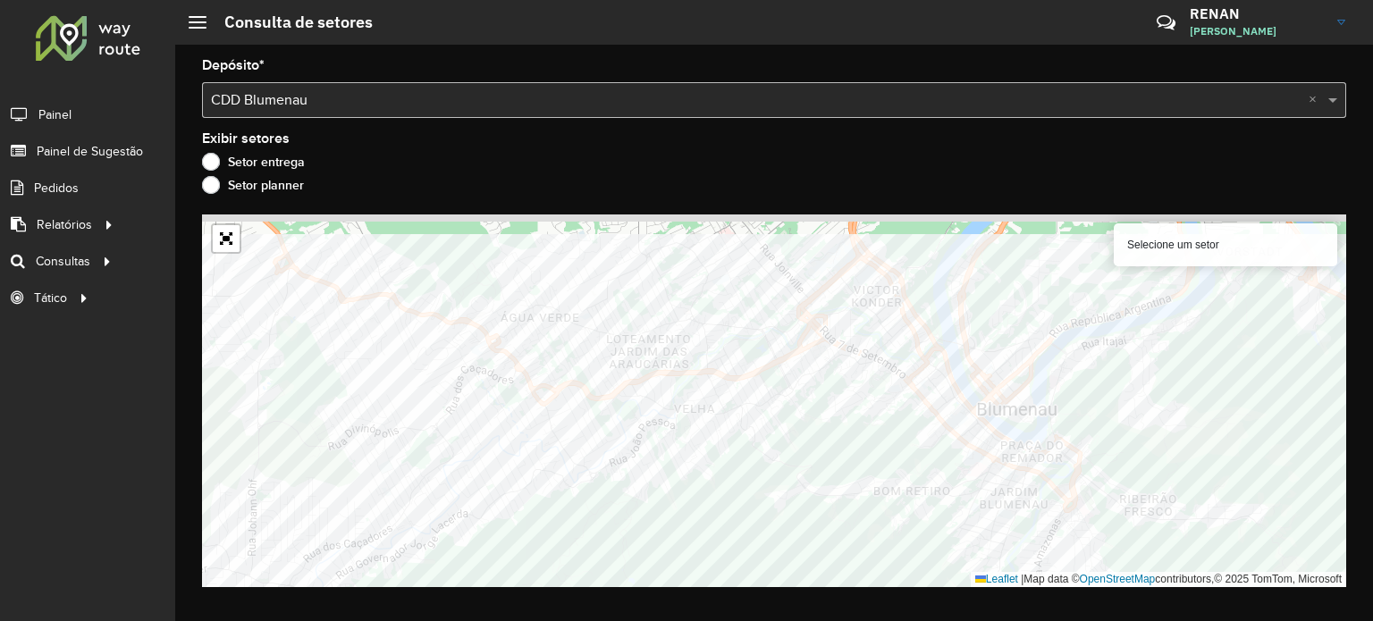
click at [750, 603] on div "Depósito * Selecione um depósito × CDD Blumenau × Exibir setores Setor entrega …" at bounding box center [774, 333] width 1198 height 577
